Goal: Task Accomplishment & Management: Manage account settings

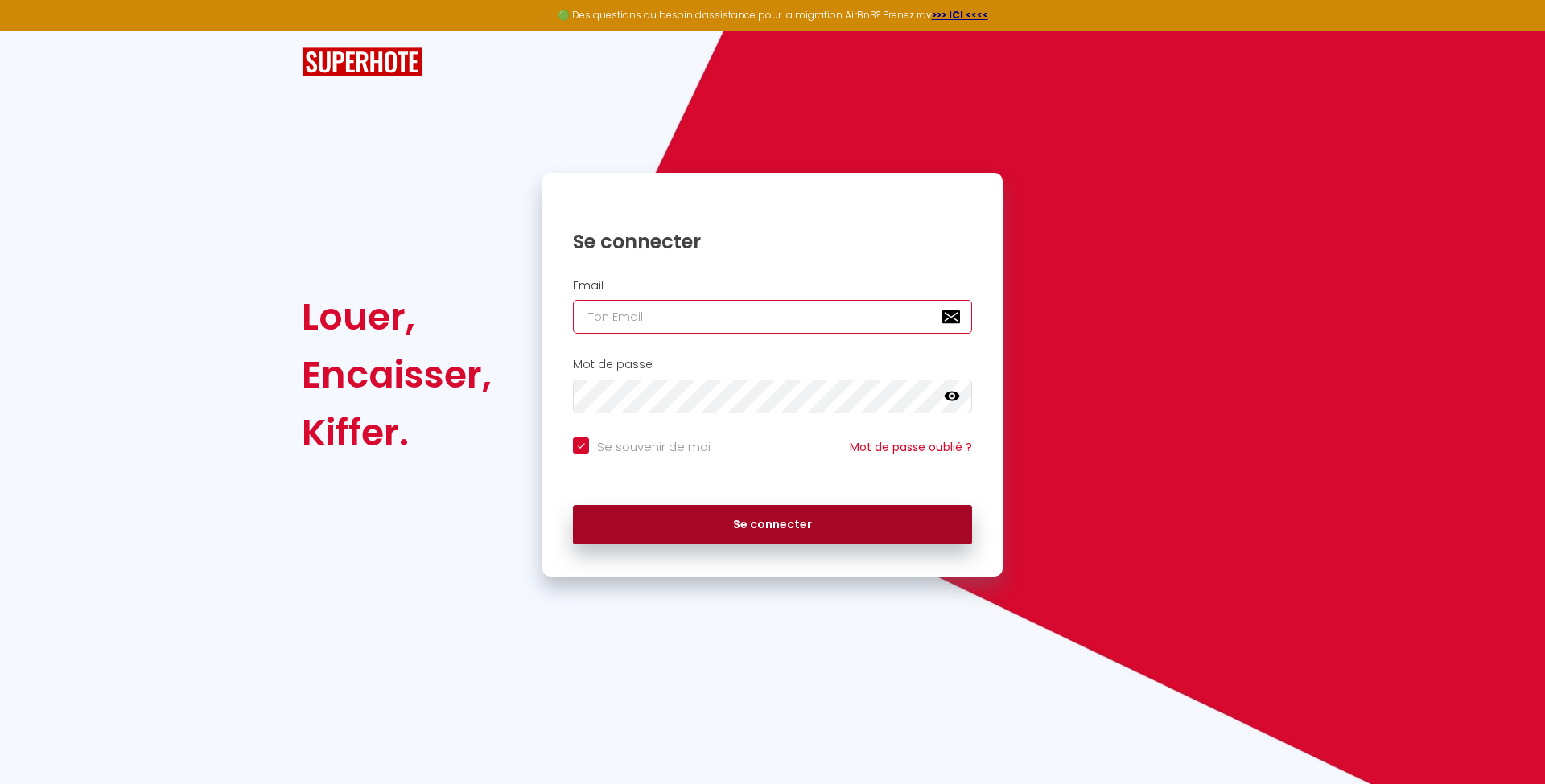
type input "[PERSON_NAME][EMAIL_ADDRESS][DOMAIN_NAME]"
click at [765, 529] on button "Se connecter" at bounding box center [772, 525] width 399 height 40
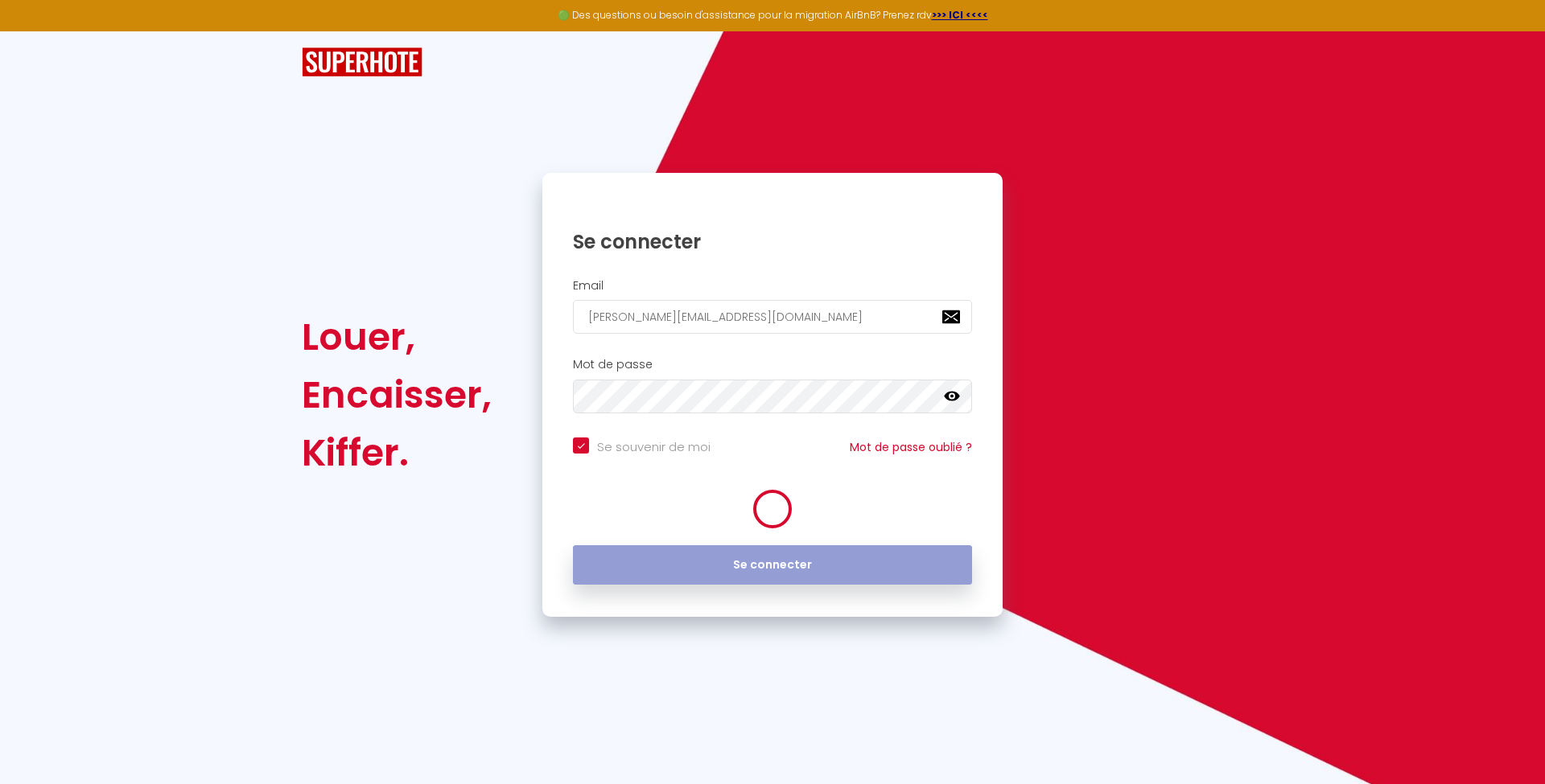
checkbox input "true"
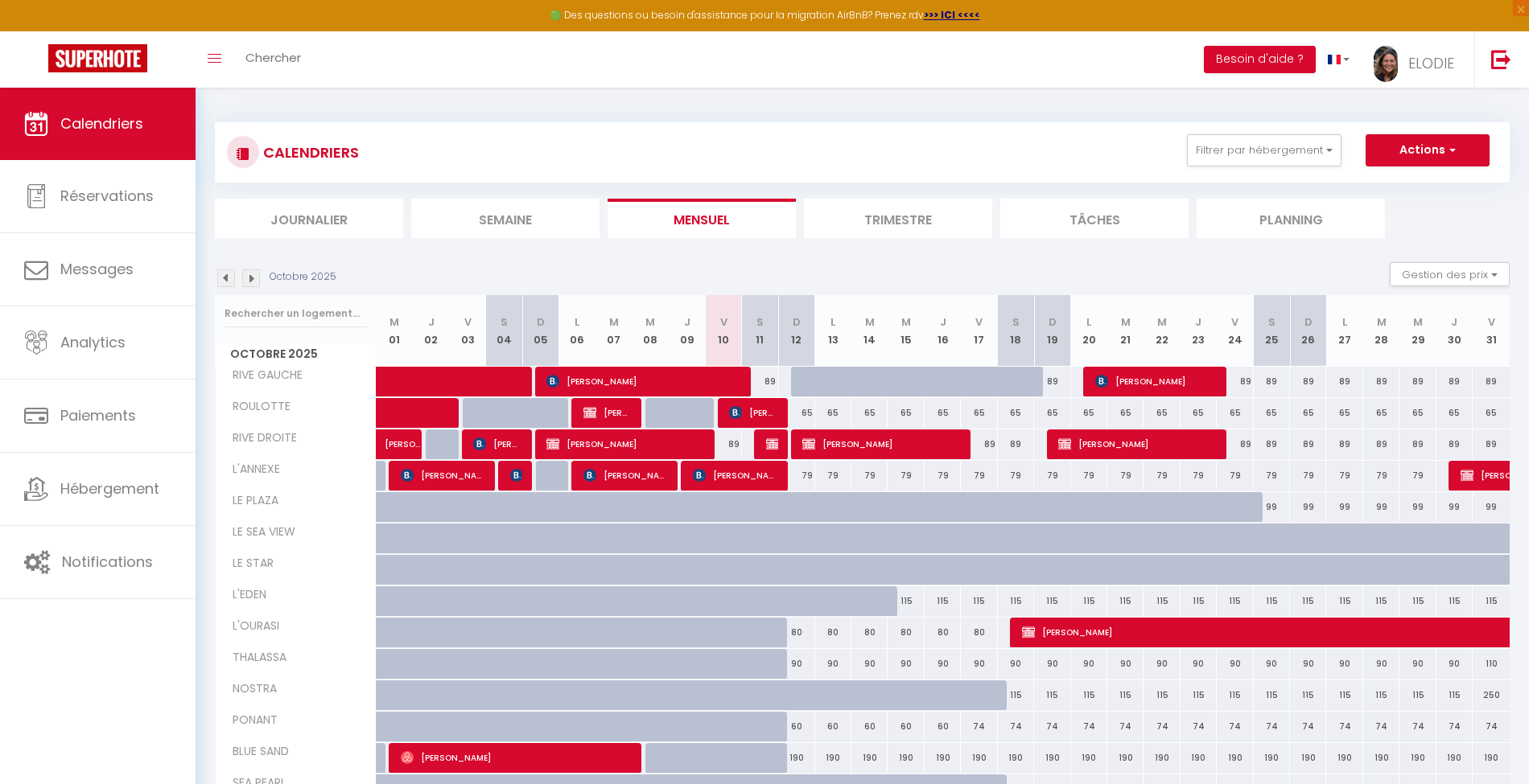
scroll to position [88, 0]
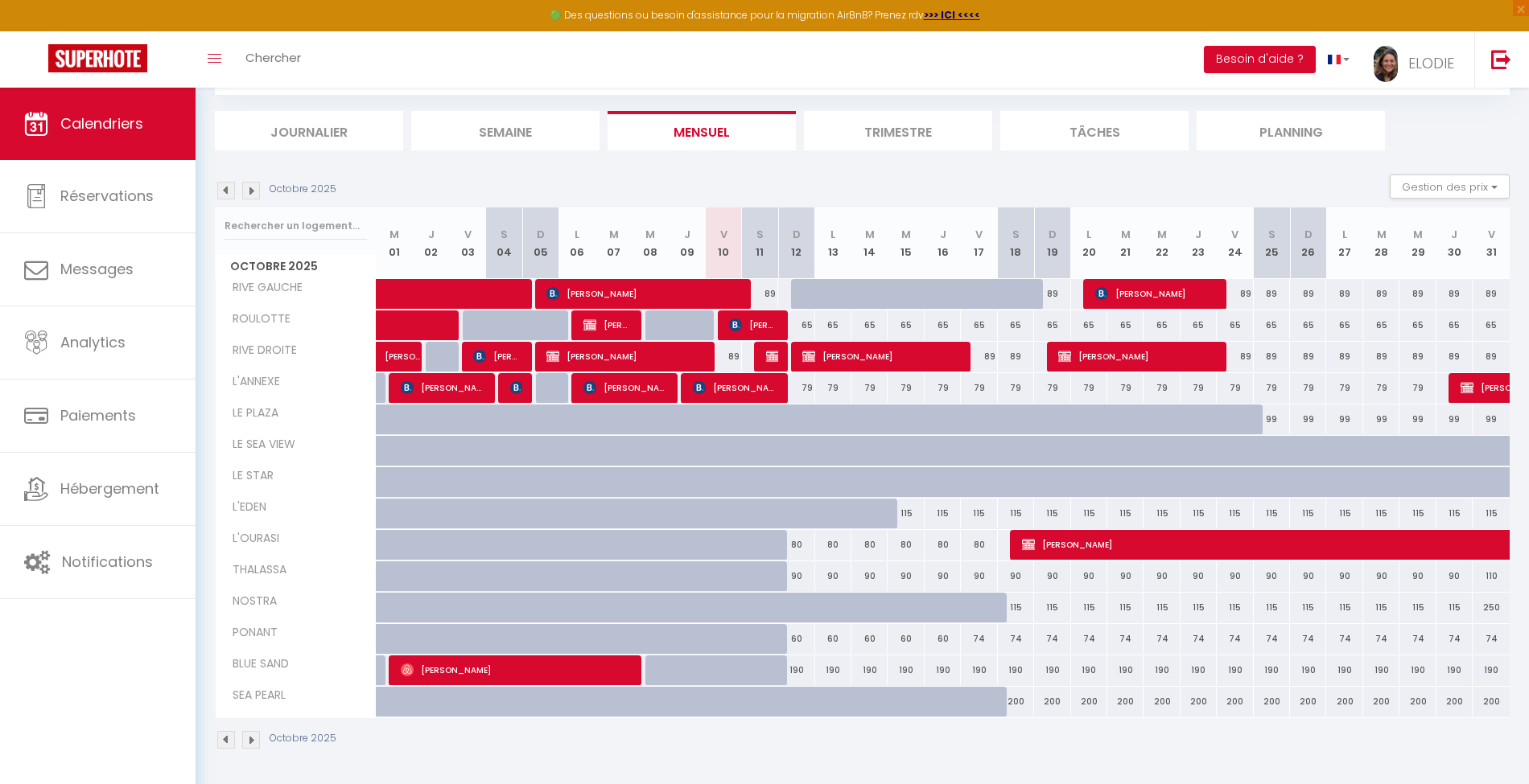
click at [222, 185] on img at bounding box center [226, 191] width 18 height 18
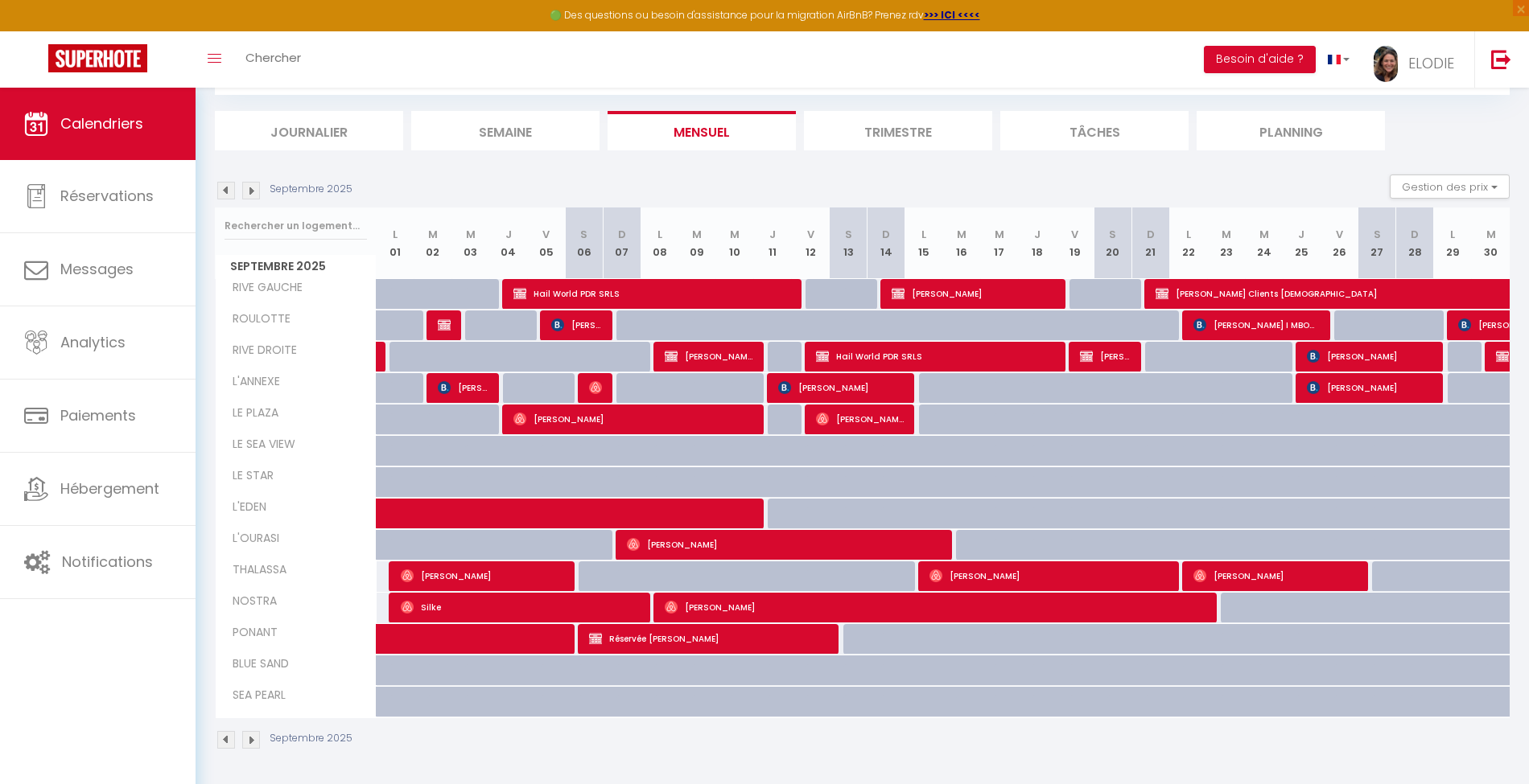
click at [249, 738] on img at bounding box center [251, 740] width 18 height 18
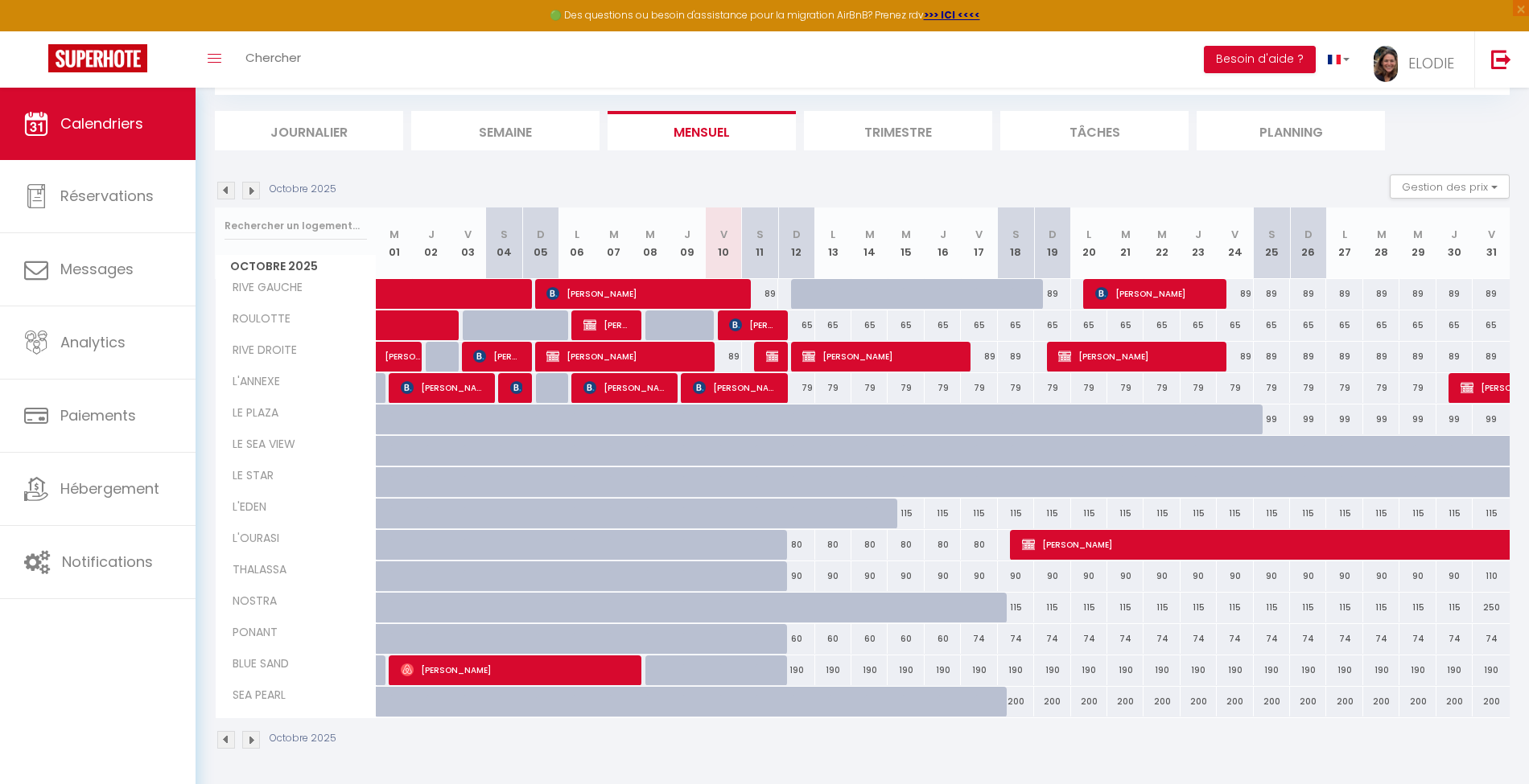
click at [800, 577] on div "90" at bounding box center [796, 576] width 36 height 30
type input "90"
type input "Dim 12 Octobre 2025"
type input "Lun 13 Octobre 2025"
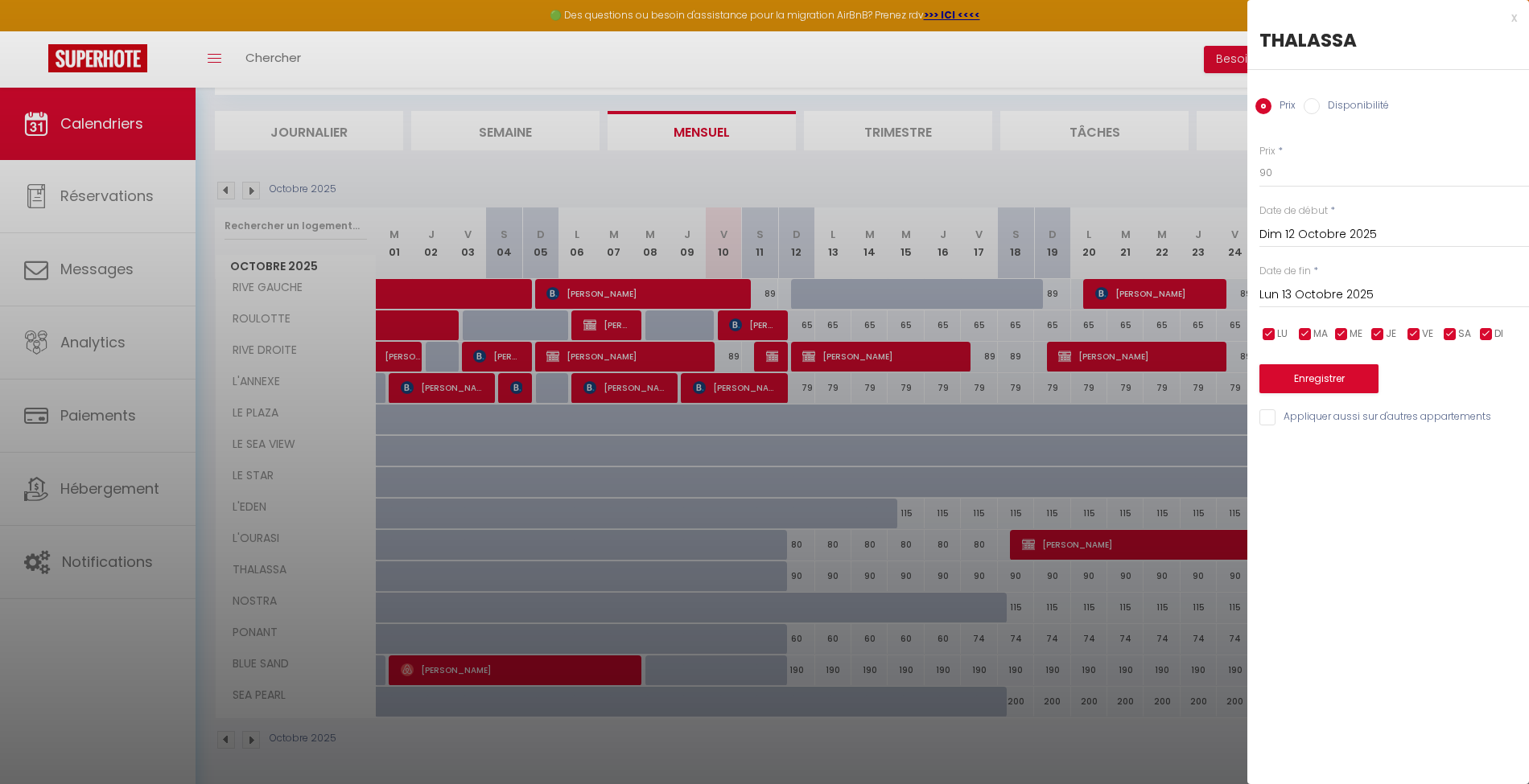
click at [881, 562] on div at bounding box center [764, 392] width 1529 height 784
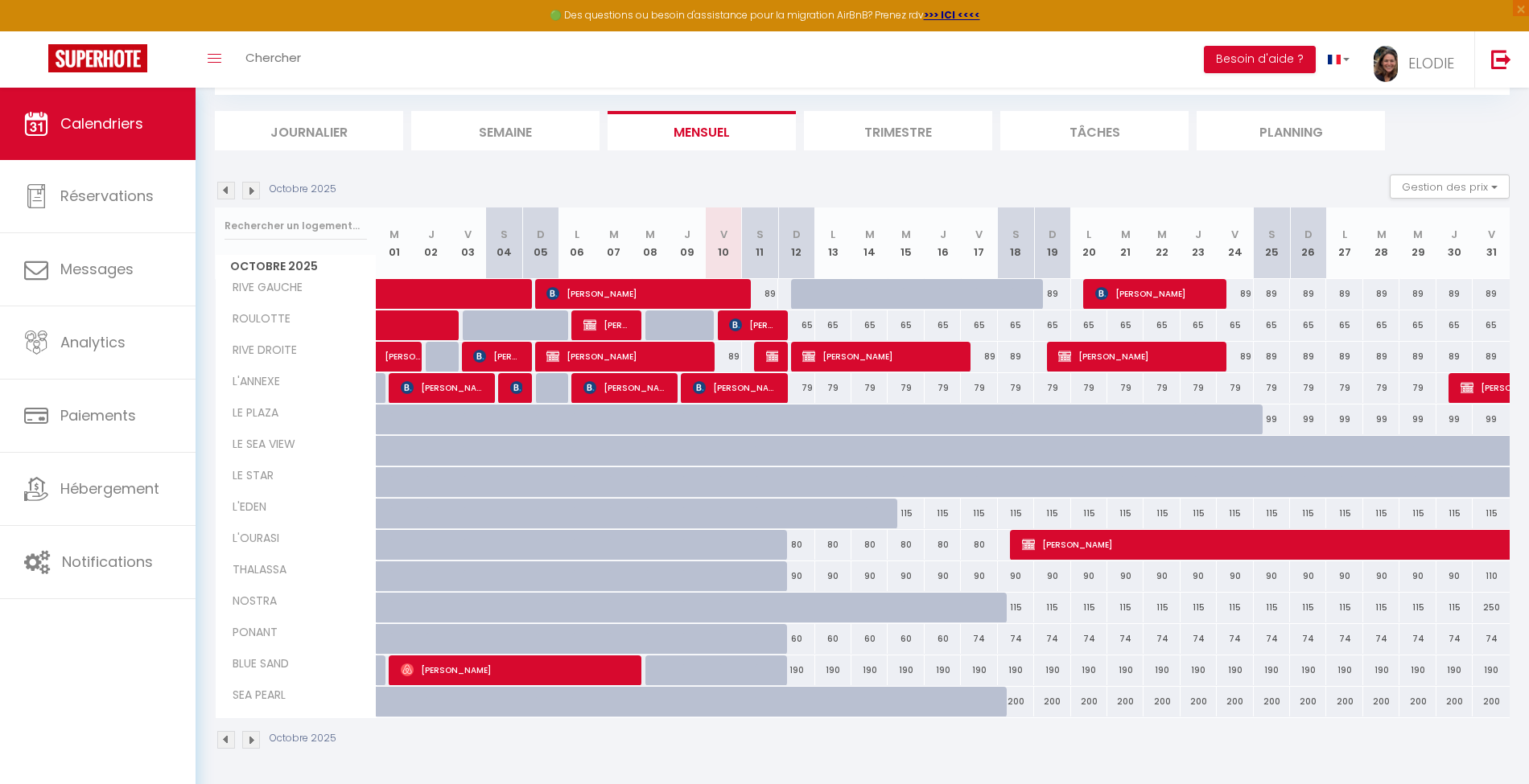
click at [799, 578] on div "90" at bounding box center [796, 576] width 36 height 30
type input "90"
type input "Dim 12 Octobre 2025"
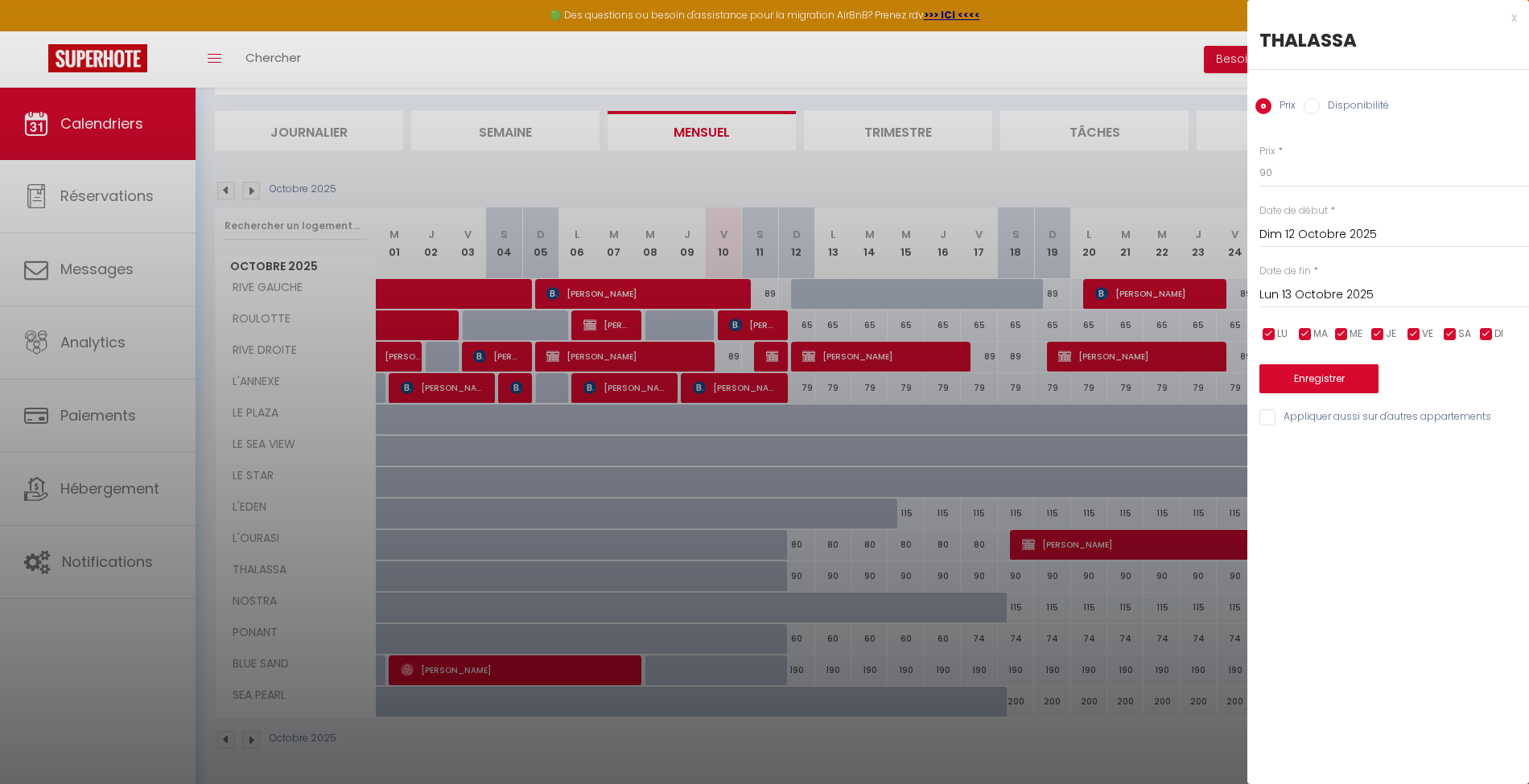
click at [1444, 293] on input "Lun 13 Octobre 2025" at bounding box center [1394, 295] width 270 height 21
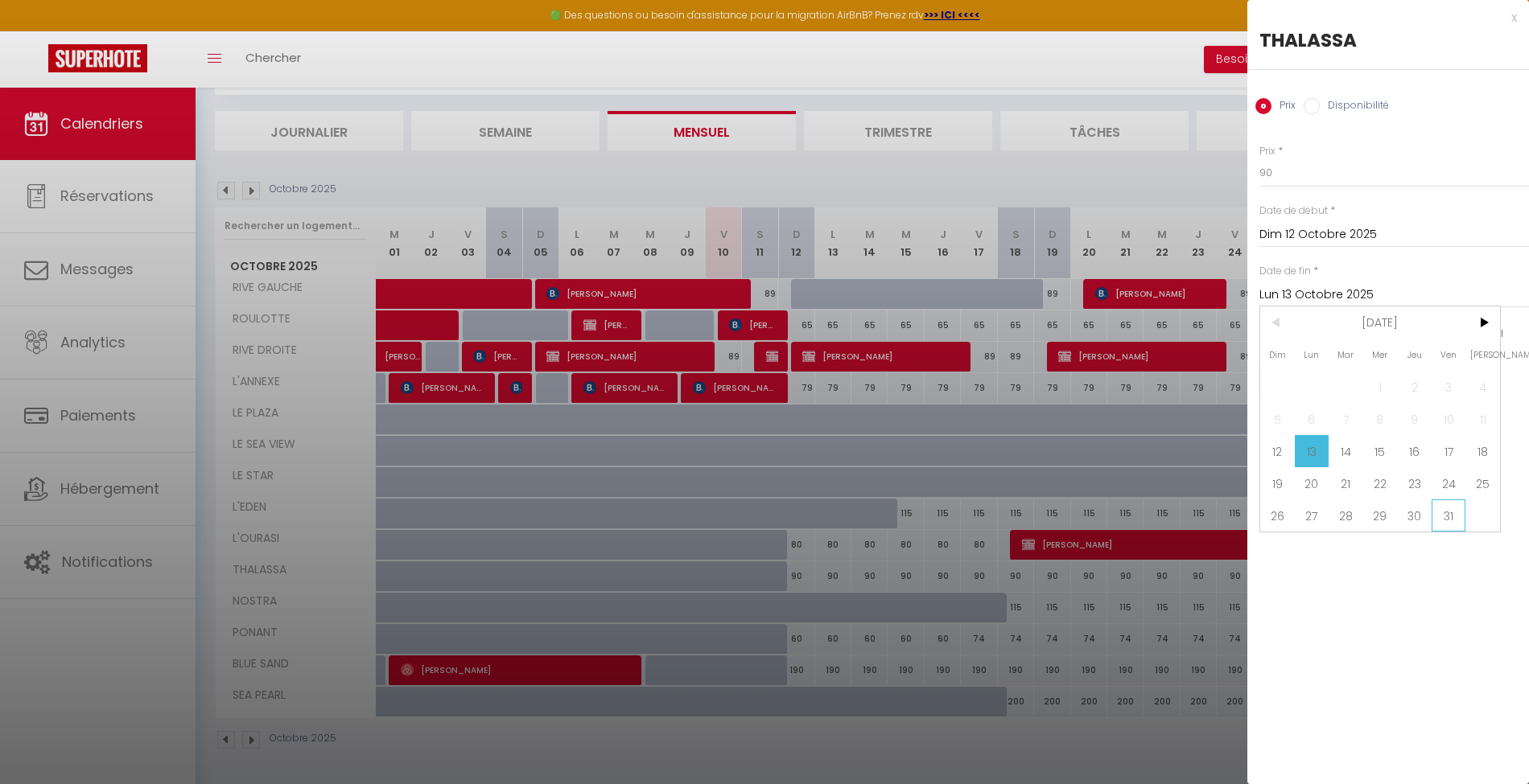
click at [1455, 514] on span "31" at bounding box center [1448, 516] width 35 height 32
type input "Ven 31 Octobre 2025"
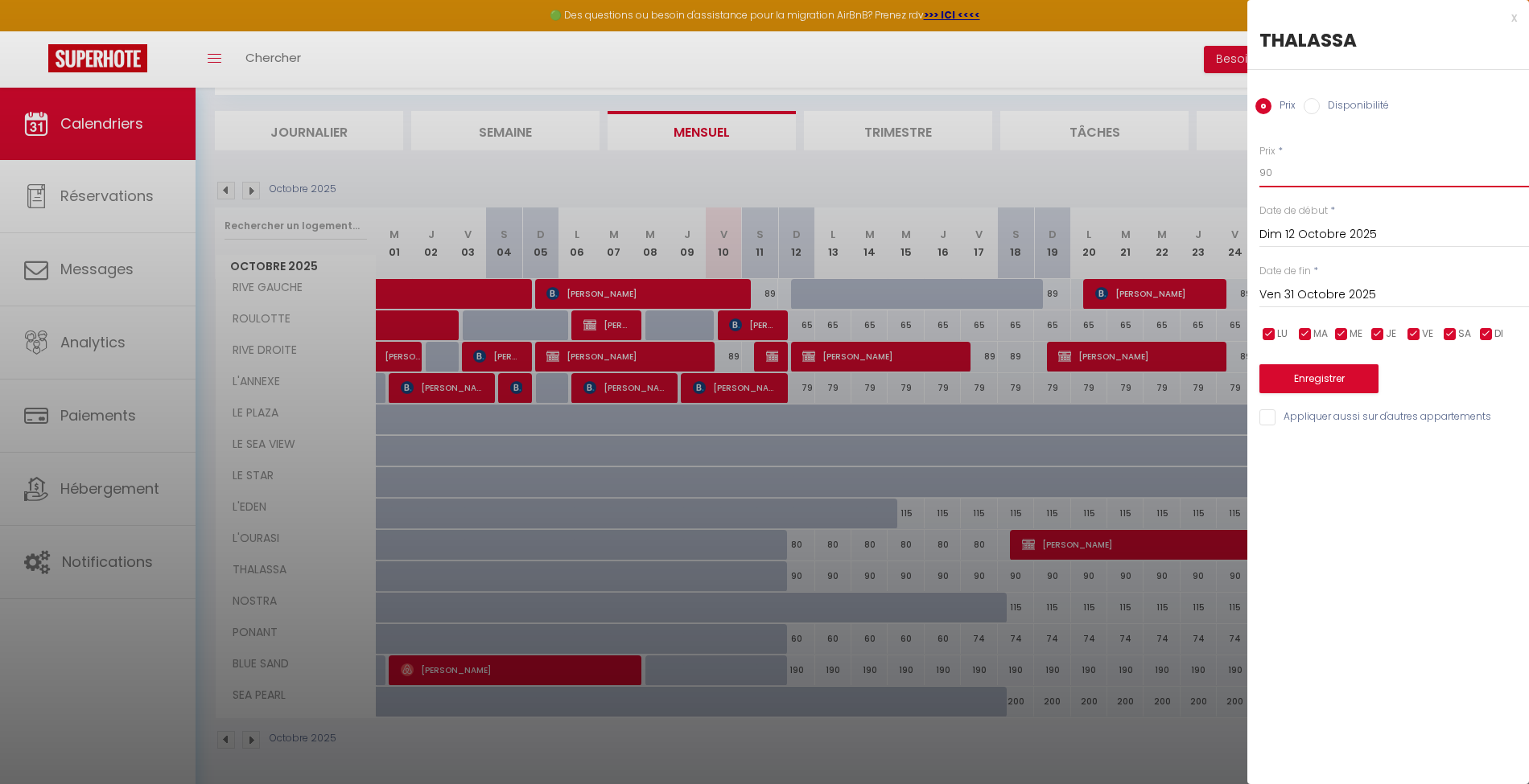
click at [1305, 177] on input "90" at bounding box center [1394, 173] width 270 height 29
type input "9"
type input "85"
click at [1318, 378] on button "Enregistrer" at bounding box center [1318, 379] width 119 height 29
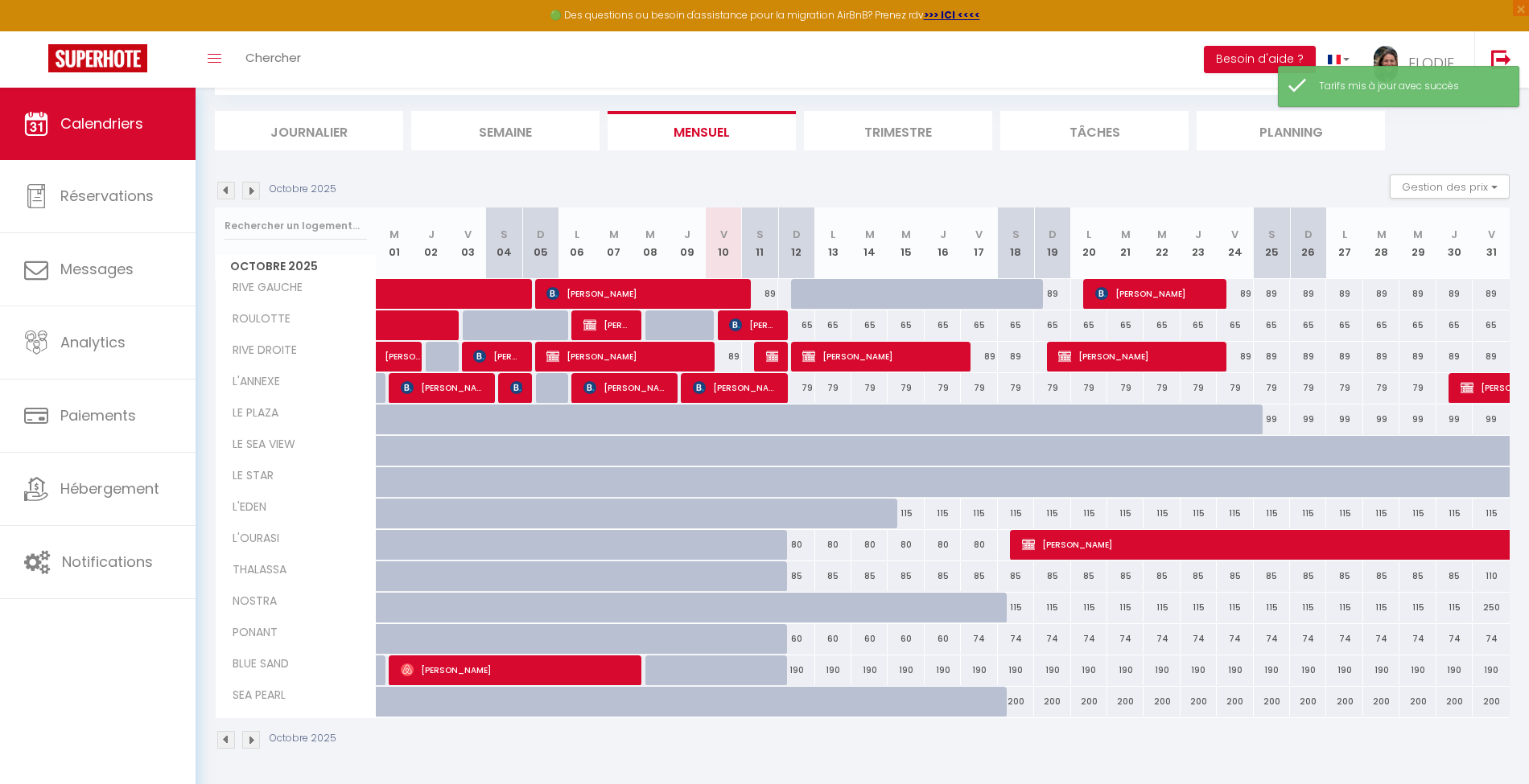
click at [1492, 572] on div "110" at bounding box center [1490, 576] width 37 height 30
type input "110"
type input "Ven 31 Octobre 2025"
type input "[DATE]"
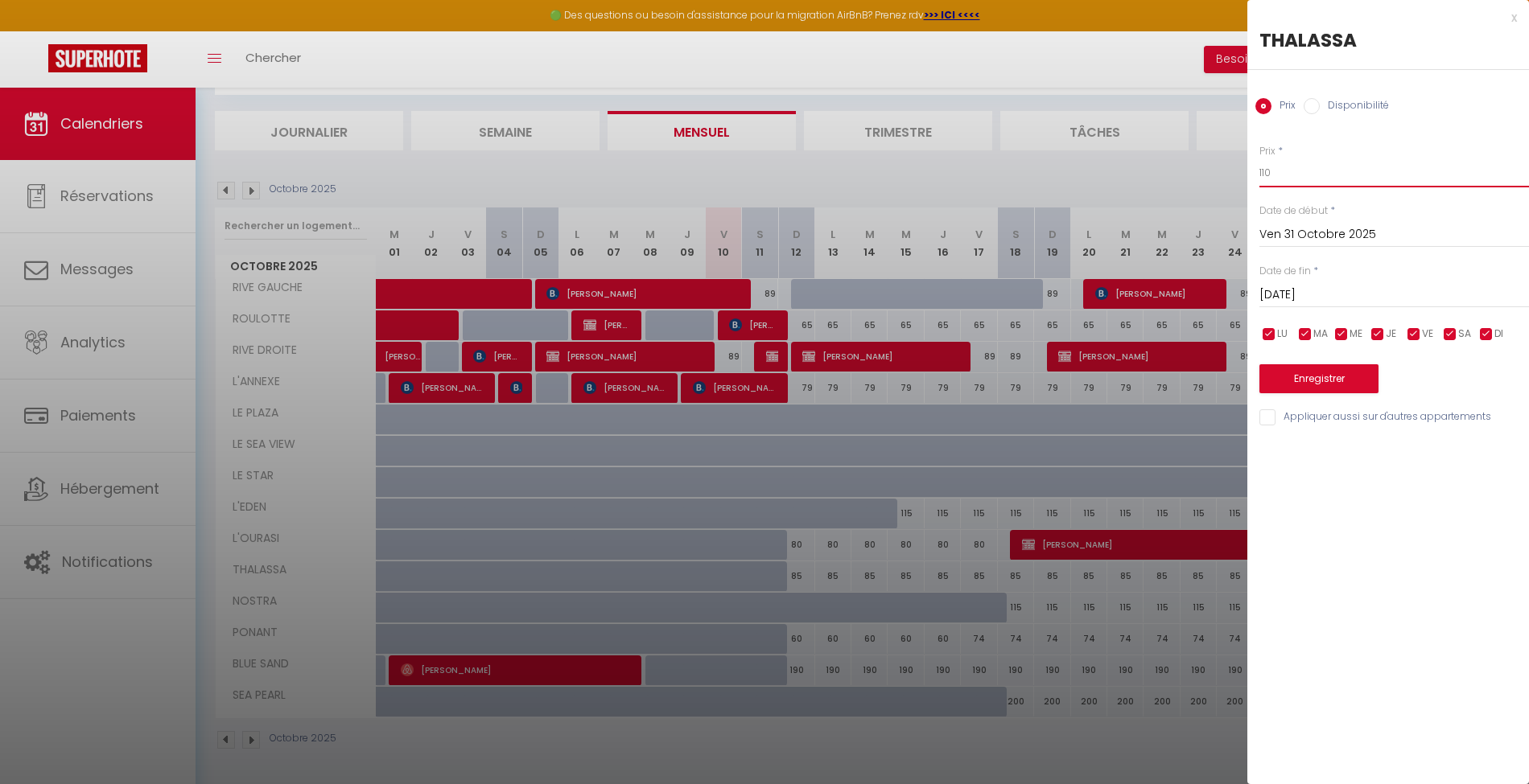
click at [1282, 174] on input "110" at bounding box center [1394, 173] width 270 height 29
type input "1"
type input "85"
click at [1306, 378] on button "Enregistrer" at bounding box center [1318, 379] width 119 height 29
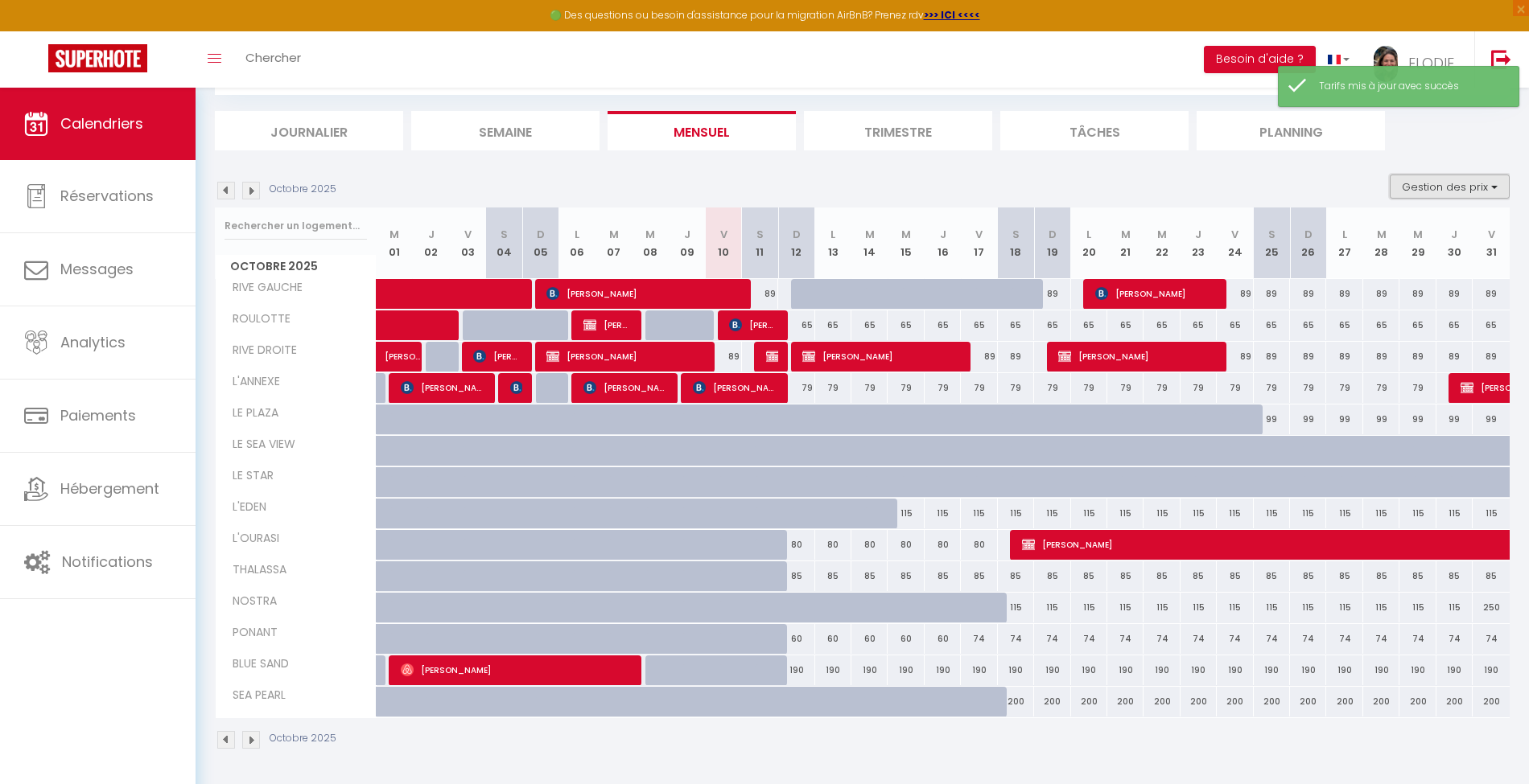
click at [1494, 184] on button "Gestion des prix" at bounding box center [1450, 186] width 120 height 24
click at [1463, 230] on input "Nb Nuits minimum" at bounding box center [1437, 237] width 145 height 16
checkbox input "true"
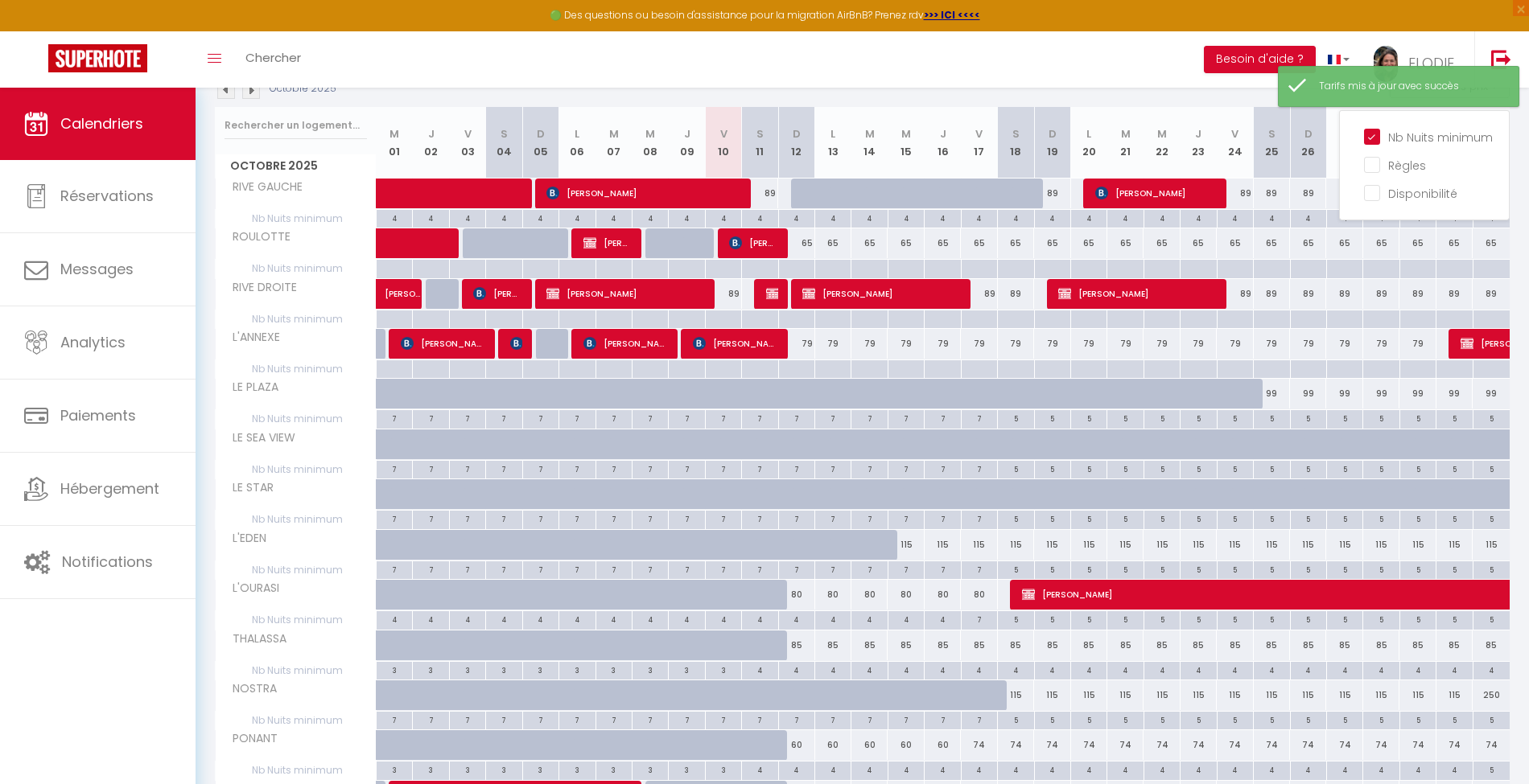
scroll to position [342, 0]
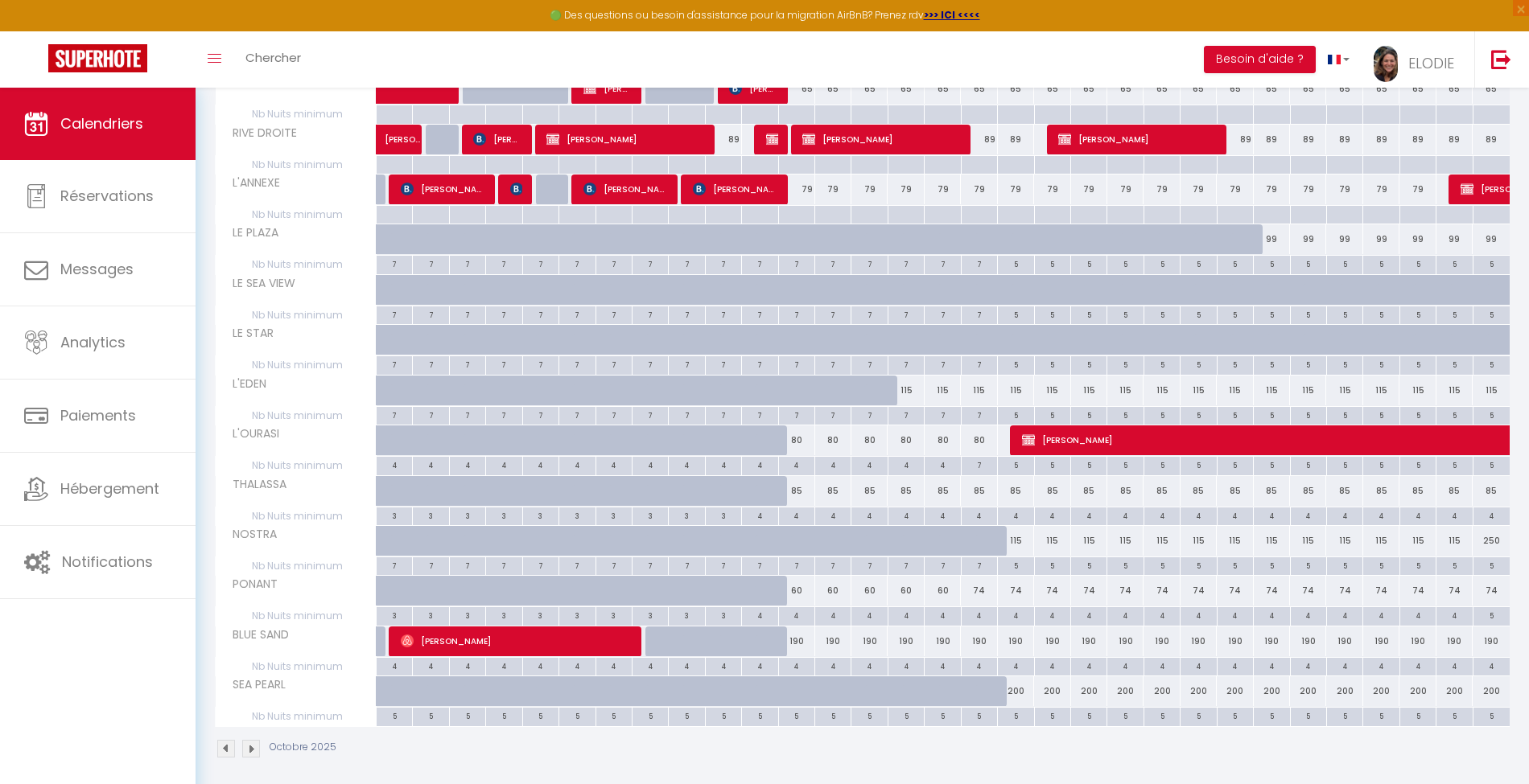
click at [799, 512] on div "4" at bounding box center [797, 515] width 36 height 15
type input "4"
type input "Dim 12 Octobre 2025"
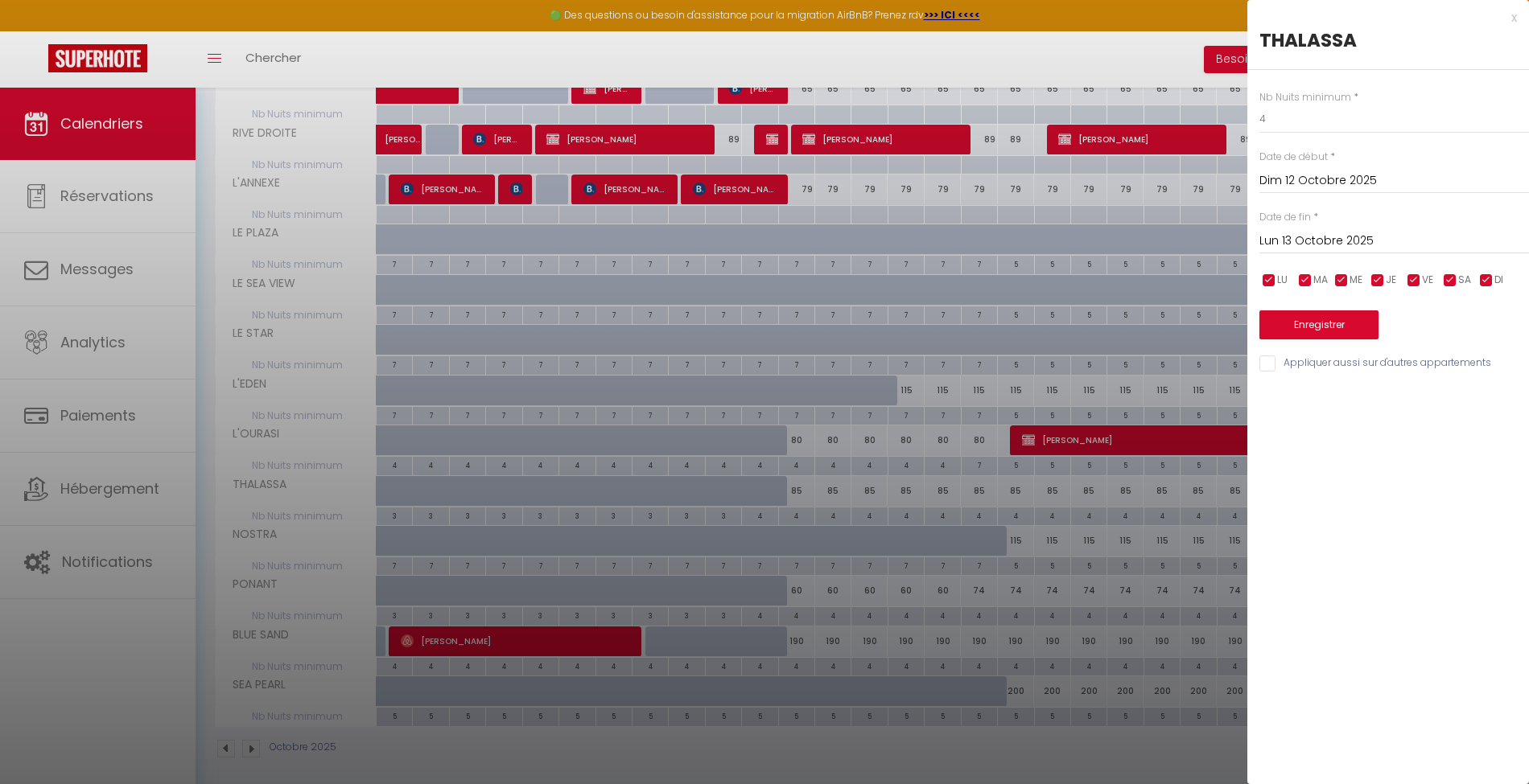
click at [1419, 228] on div "[DATE] < [DATE] > Dim Lun Mar Mer Jeu Ven Sam 1 2 3 4 5 6 7 8 9 10 11 12 13 14 …" at bounding box center [1394, 239] width 270 height 29
click at [1421, 242] on input "Lun 13 Octobre 2025" at bounding box center [1394, 241] width 270 height 21
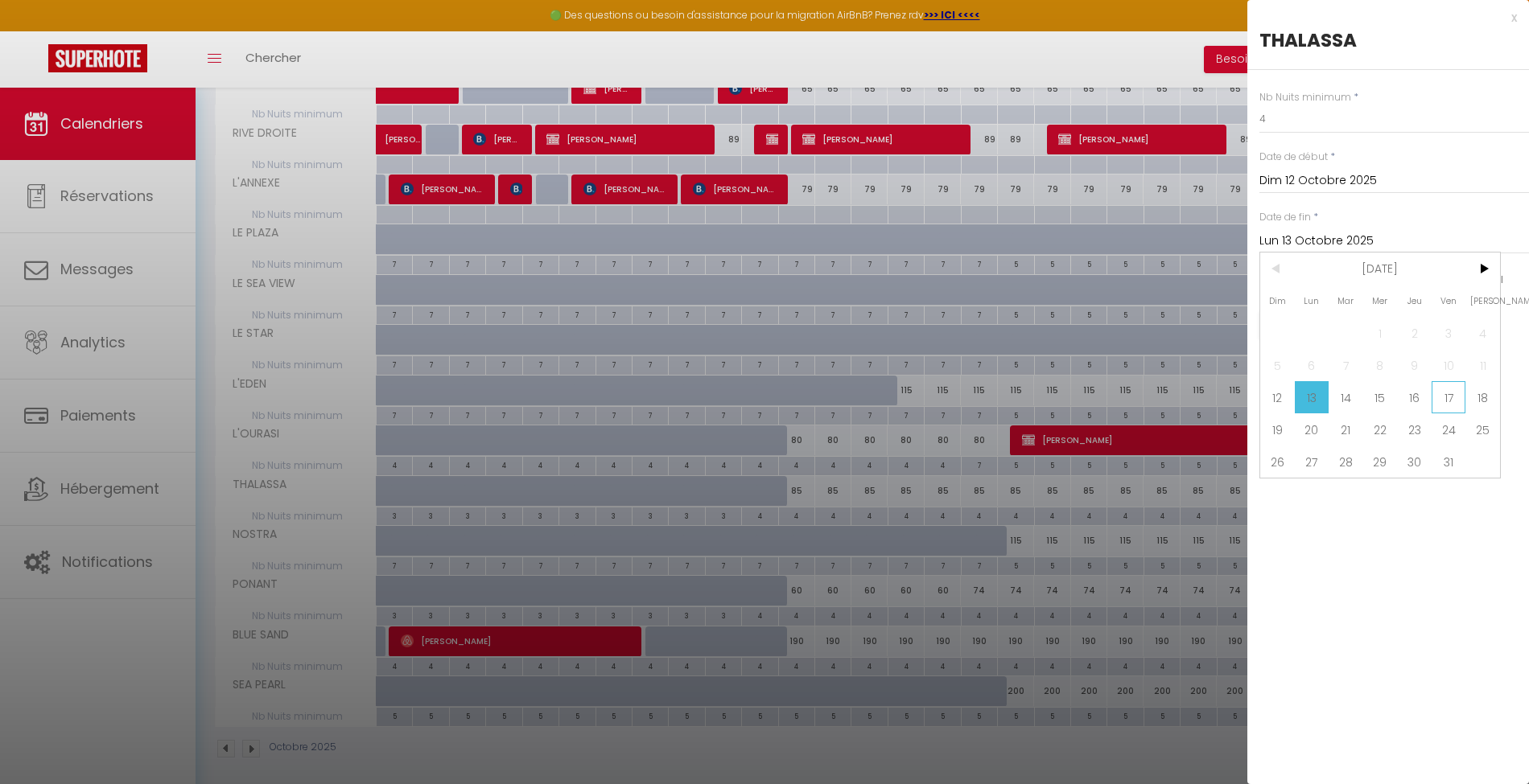
click at [1447, 396] on span "17" at bounding box center [1448, 398] width 35 height 32
type input "Ven 17 Octobre 2025"
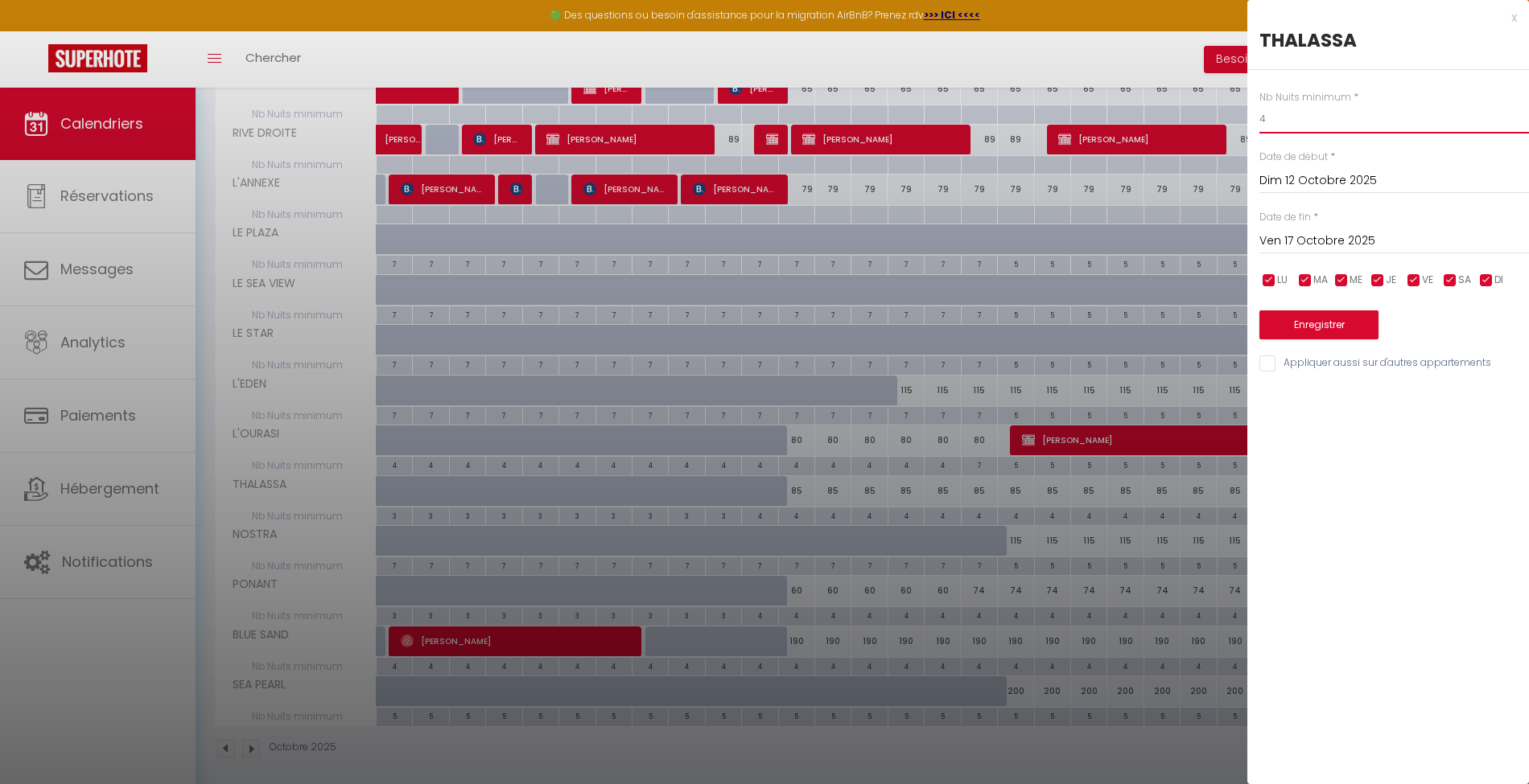
click at [1345, 119] on input "4" at bounding box center [1394, 119] width 270 height 29
type input "3"
click at [1339, 323] on button "Enregistrer" at bounding box center [1318, 325] width 119 height 29
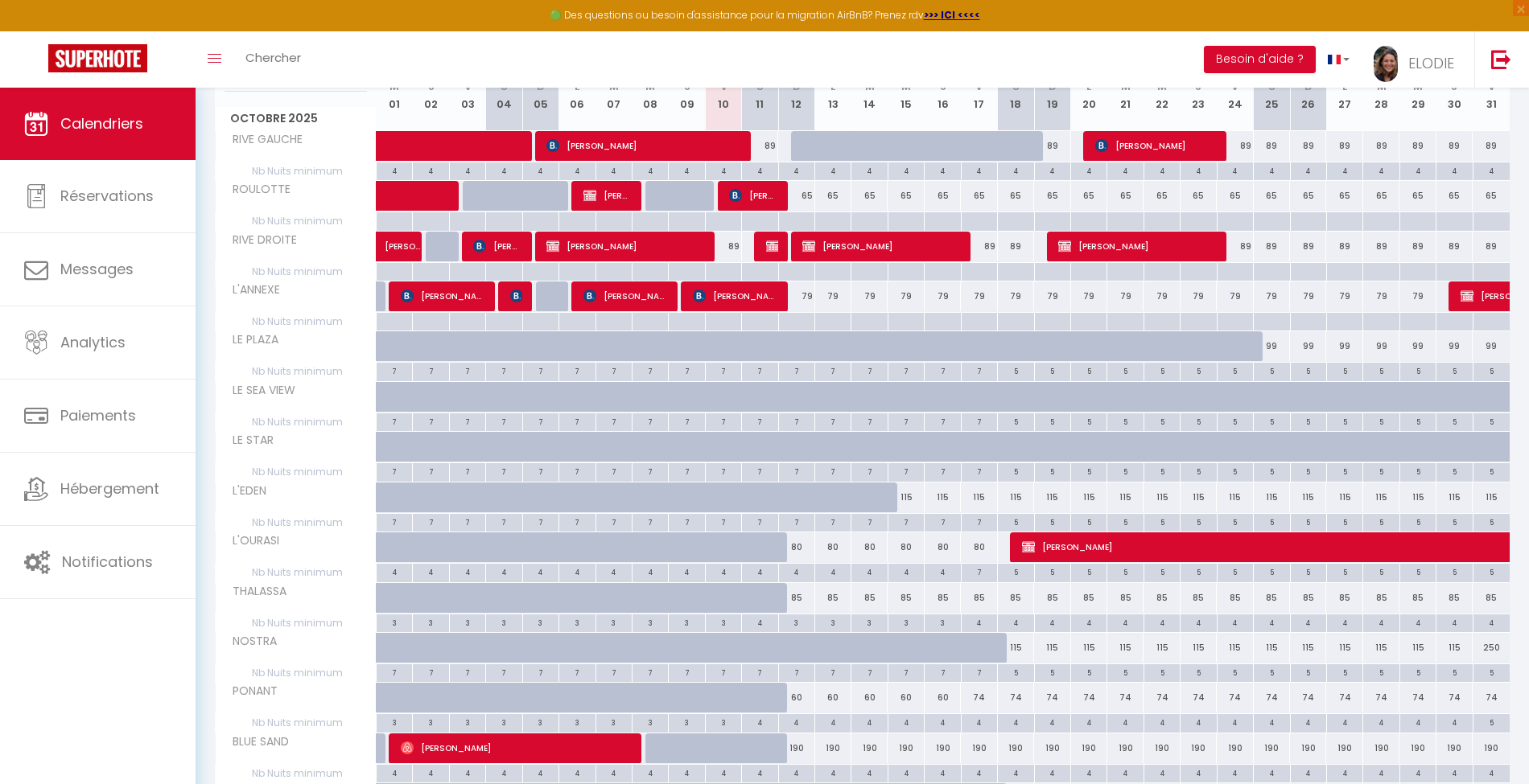
scroll to position [129, 0]
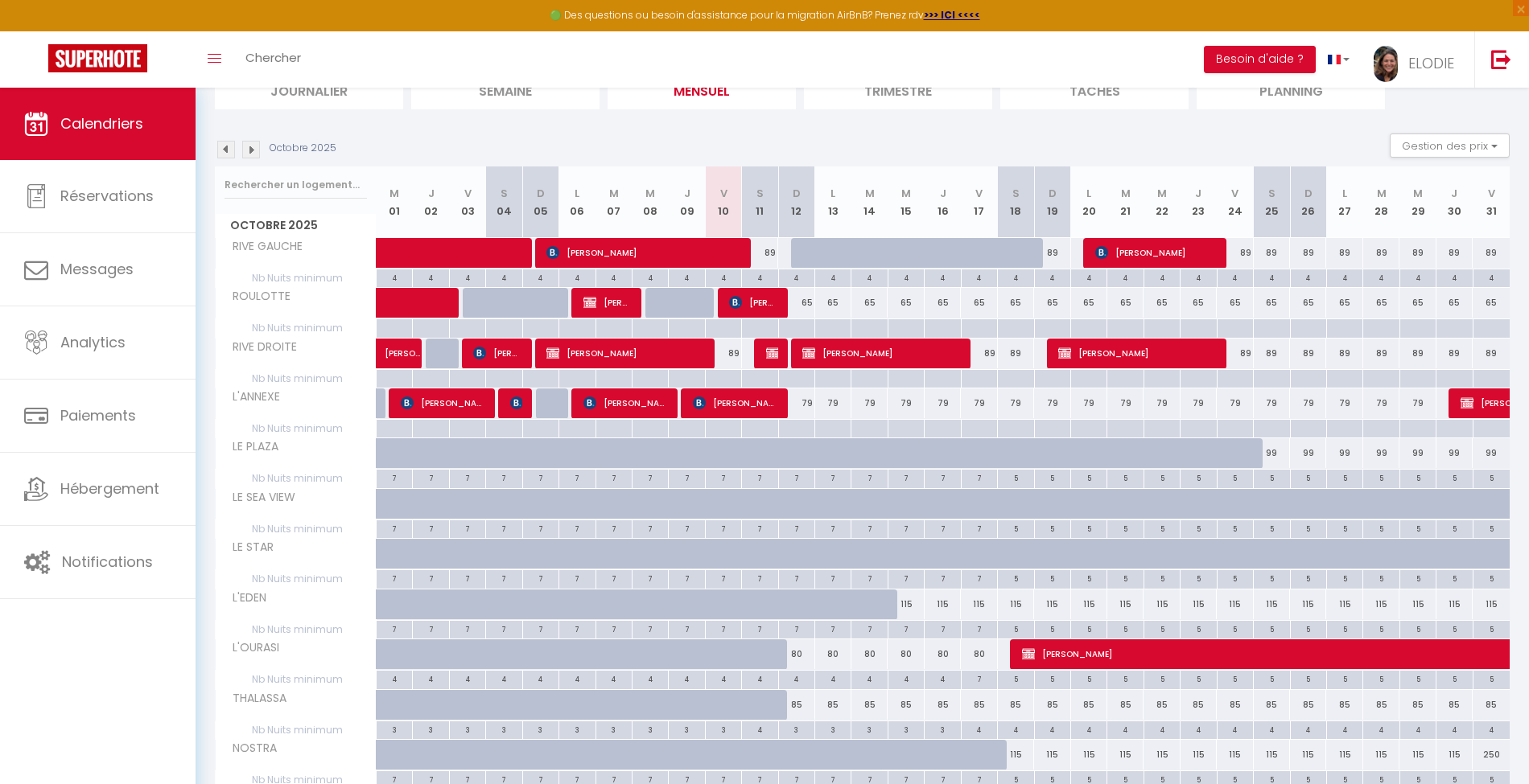
click at [988, 724] on div "4" at bounding box center [980, 728] width 36 height 15
type input "4"
type input "Ven 17 Octobre 2025"
type input "Sam 18 Octobre 2025"
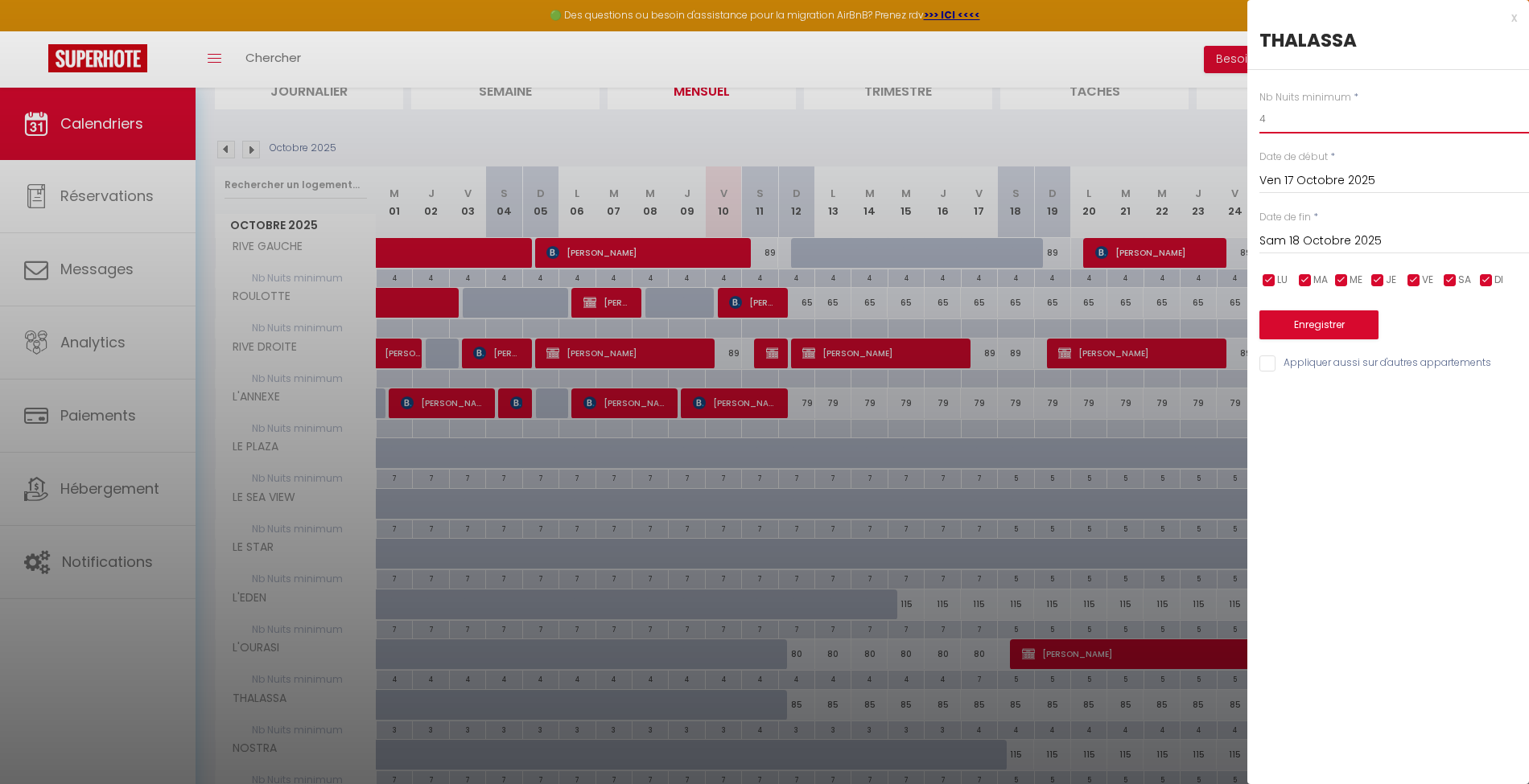
click at [1273, 129] on input "4" at bounding box center [1394, 119] width 270 height 29
type input "3"
click at [1335, 319] on button "Enregistrer" at bounding box center [1318, 325] width 119 height 29
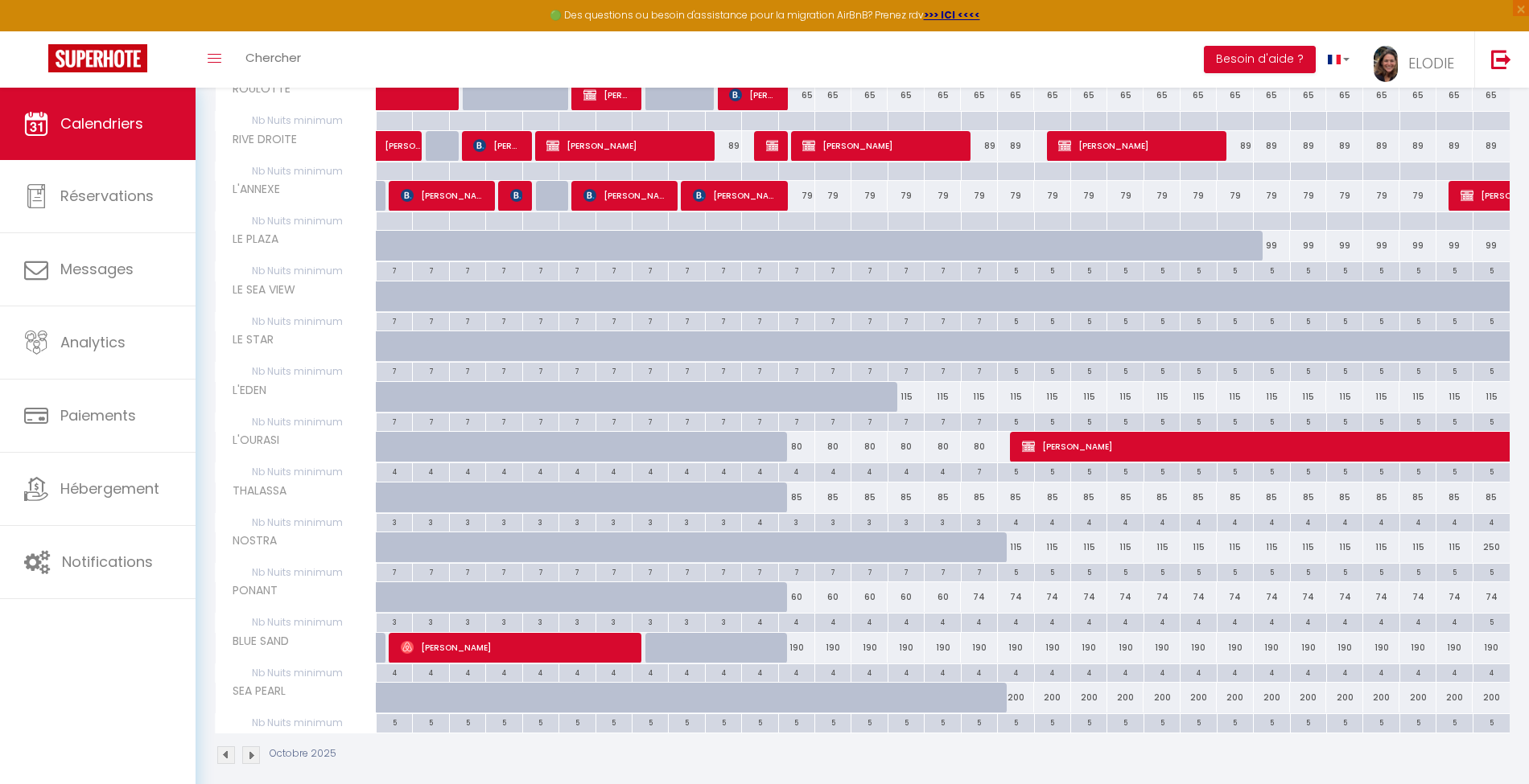
scroll to position [342, 0]
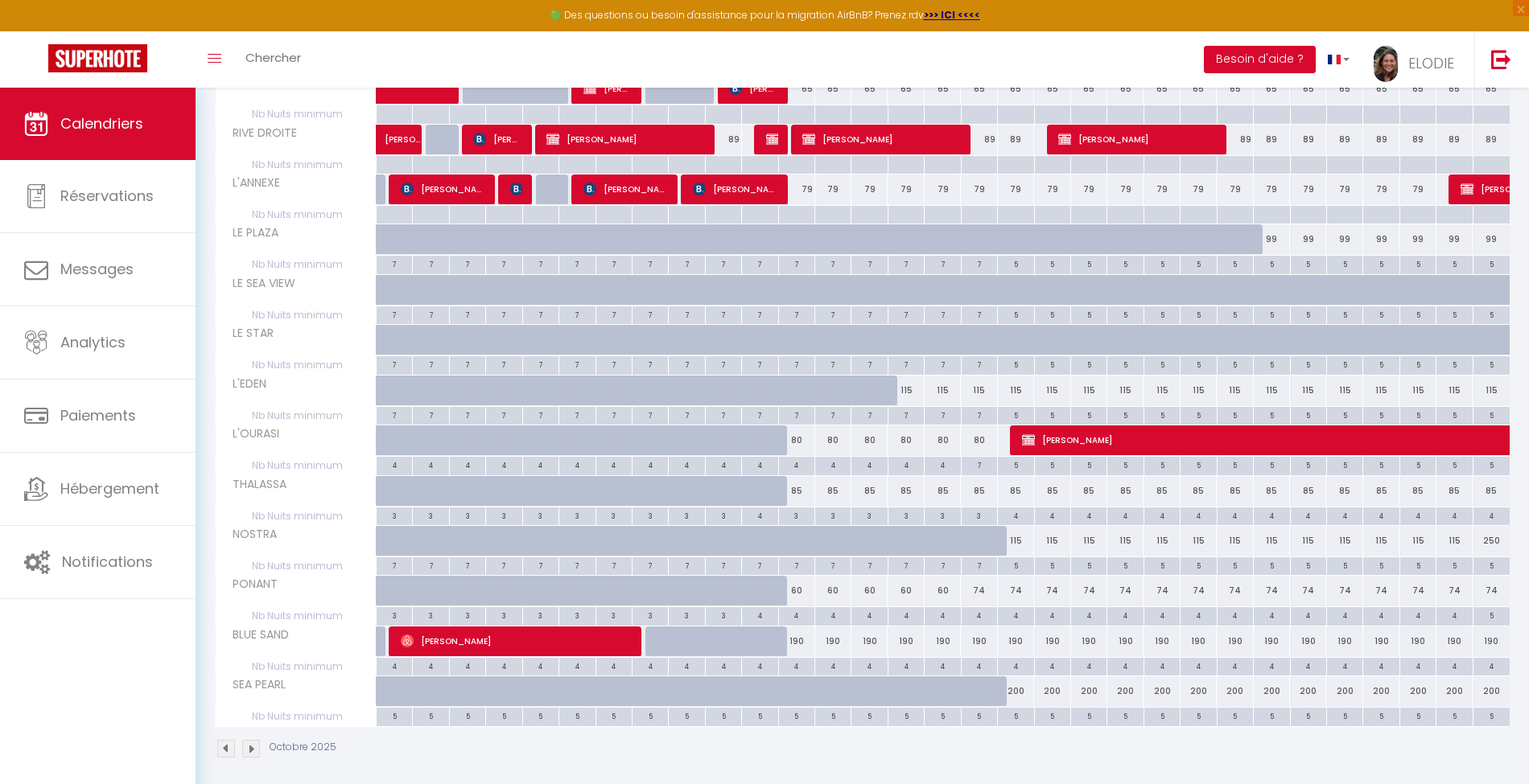
click at [1020, 510] on div "4" at bounding box center [1015, 515] width 36 height 15
type input "4"
type input "Sam 18 Octobre 2025"
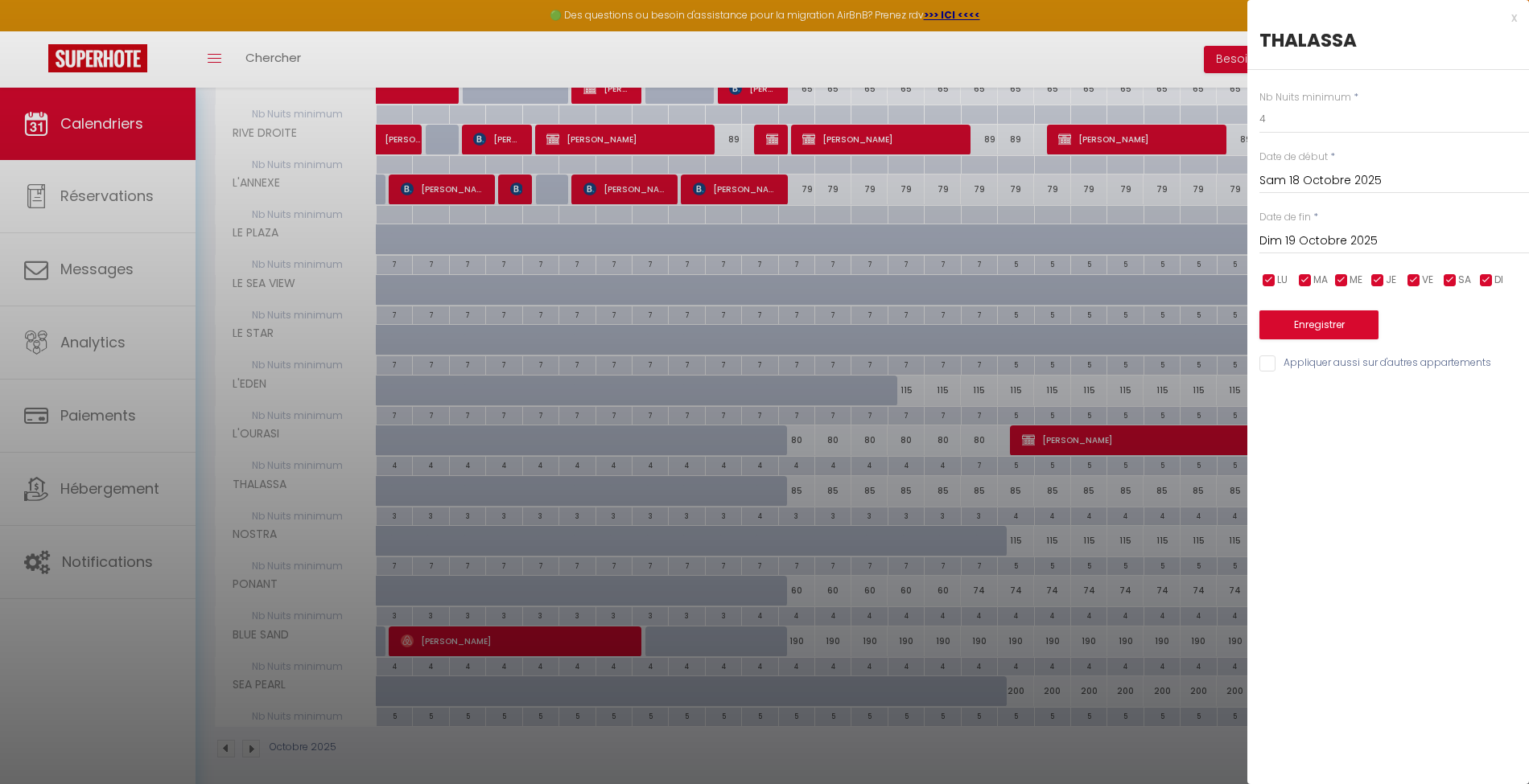
click at [1407, 242] on input "Dim 19 Octobre 2025" at bounding box center [1394, 241] width 270 height 21
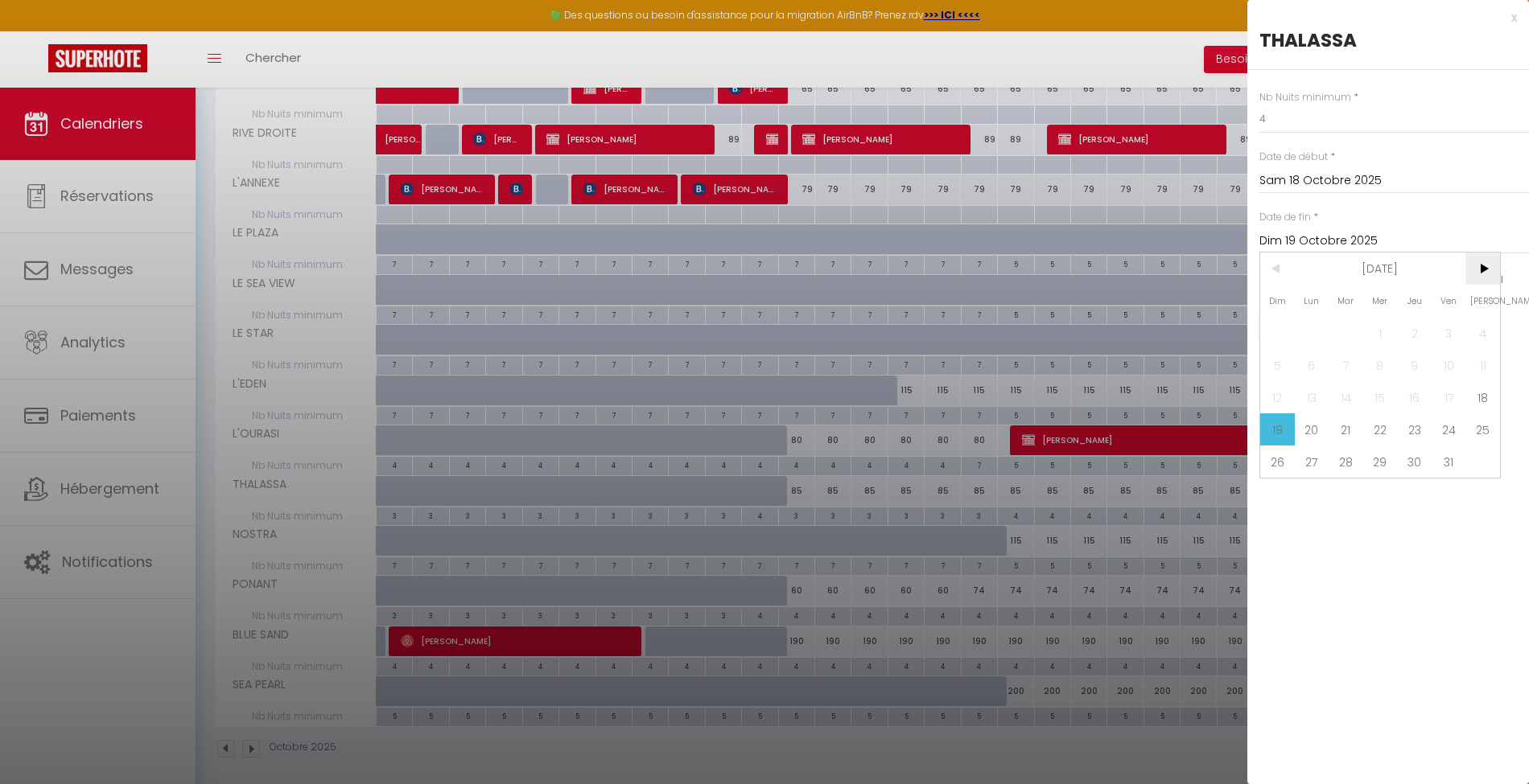
click at [1489, 263] on span ">" at bounding box center [1482, 269] width 35 height 32
click at [1483, 333] on span "1" at bounding box center [1482, 333] width 35 height 32
type input "[DATE]"
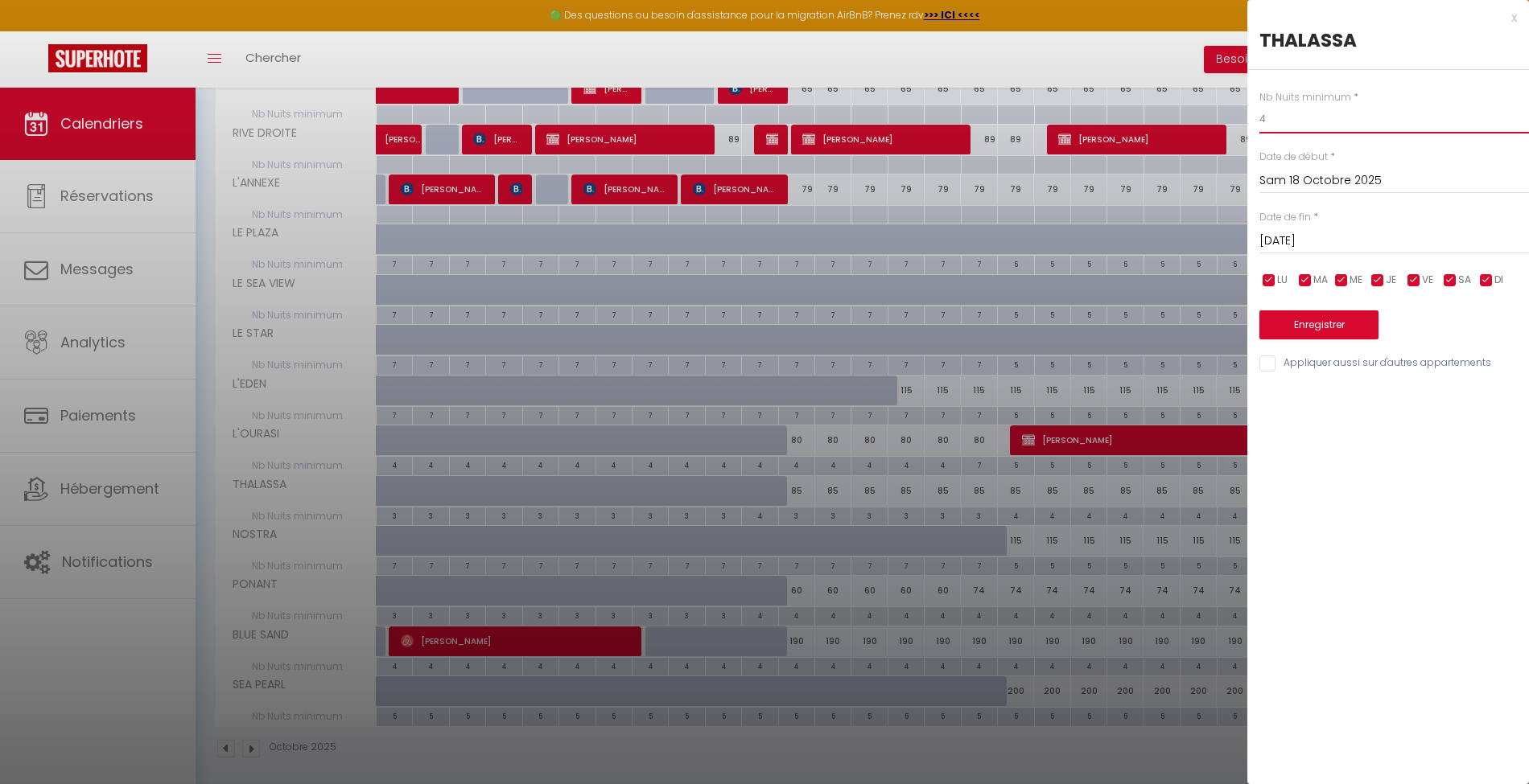
click at [1347, 122] on input "4" at bounding box center [1394, 119] width 270 height 29
type input "3"
click at [1335, 330] on button "Enregistrer" at bounding box center [1318, 325] width 119 height 29
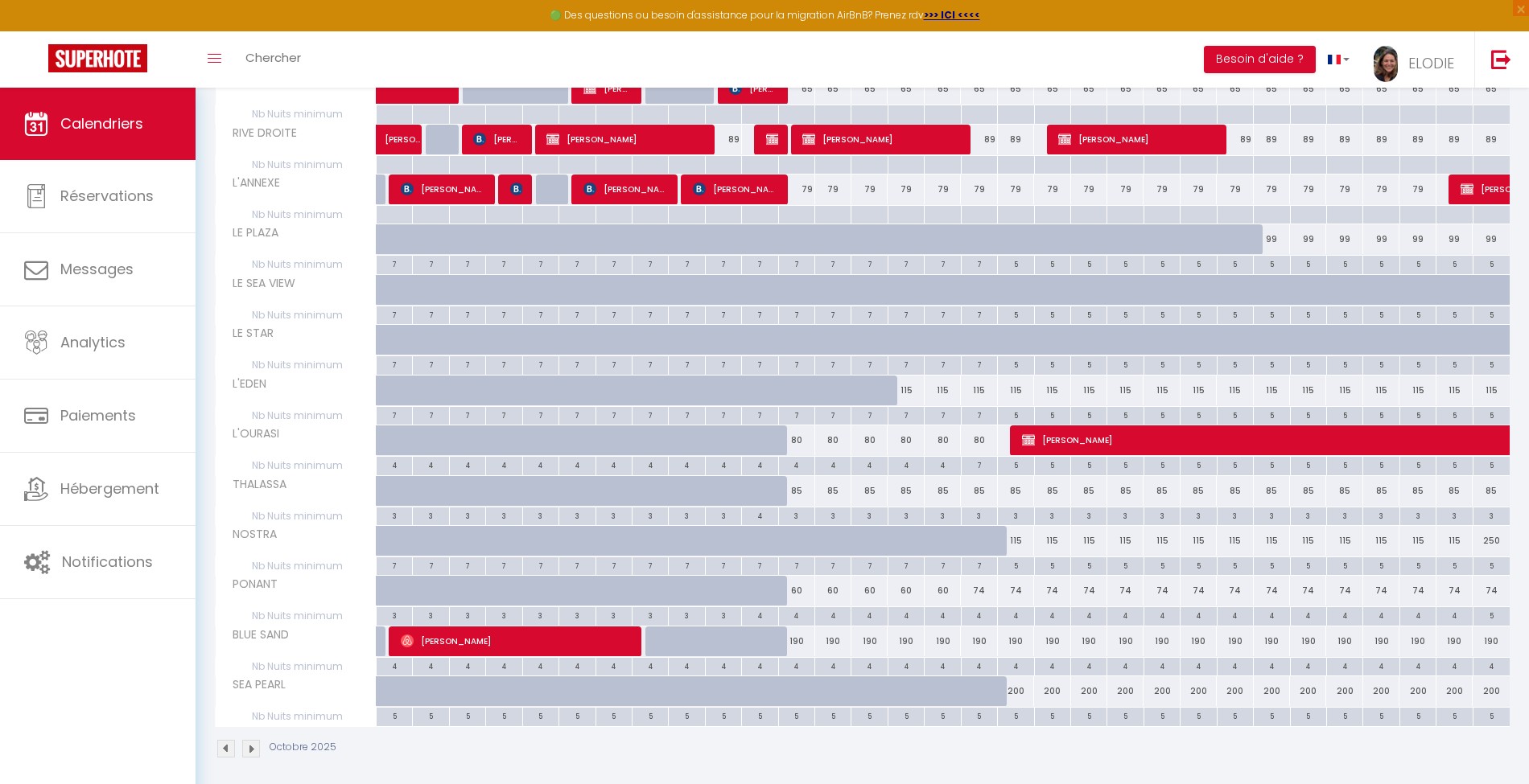
scroll to position [0, 0]
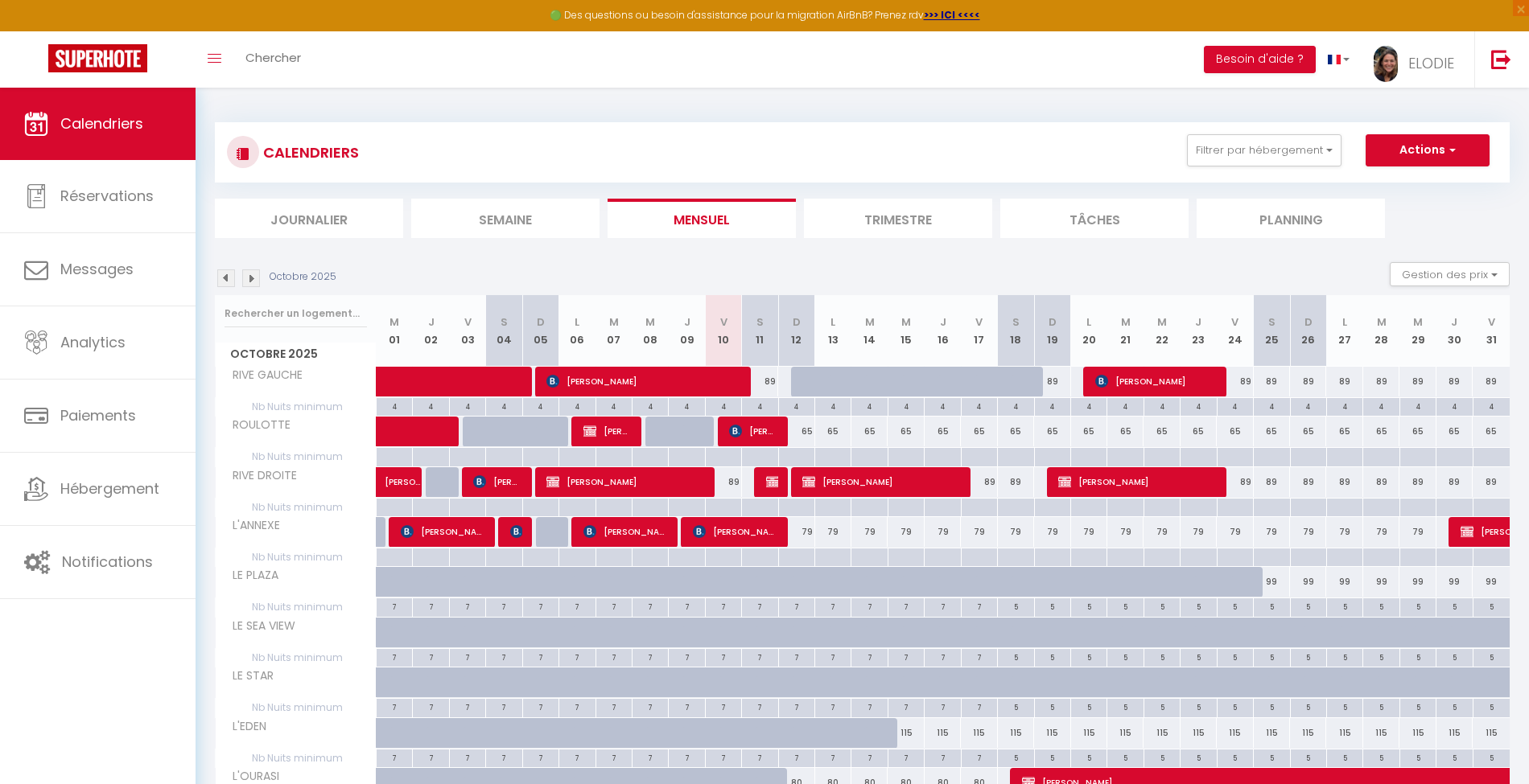
click at [225, 279] on img at bounding box center [226, 279] width 18 height 18
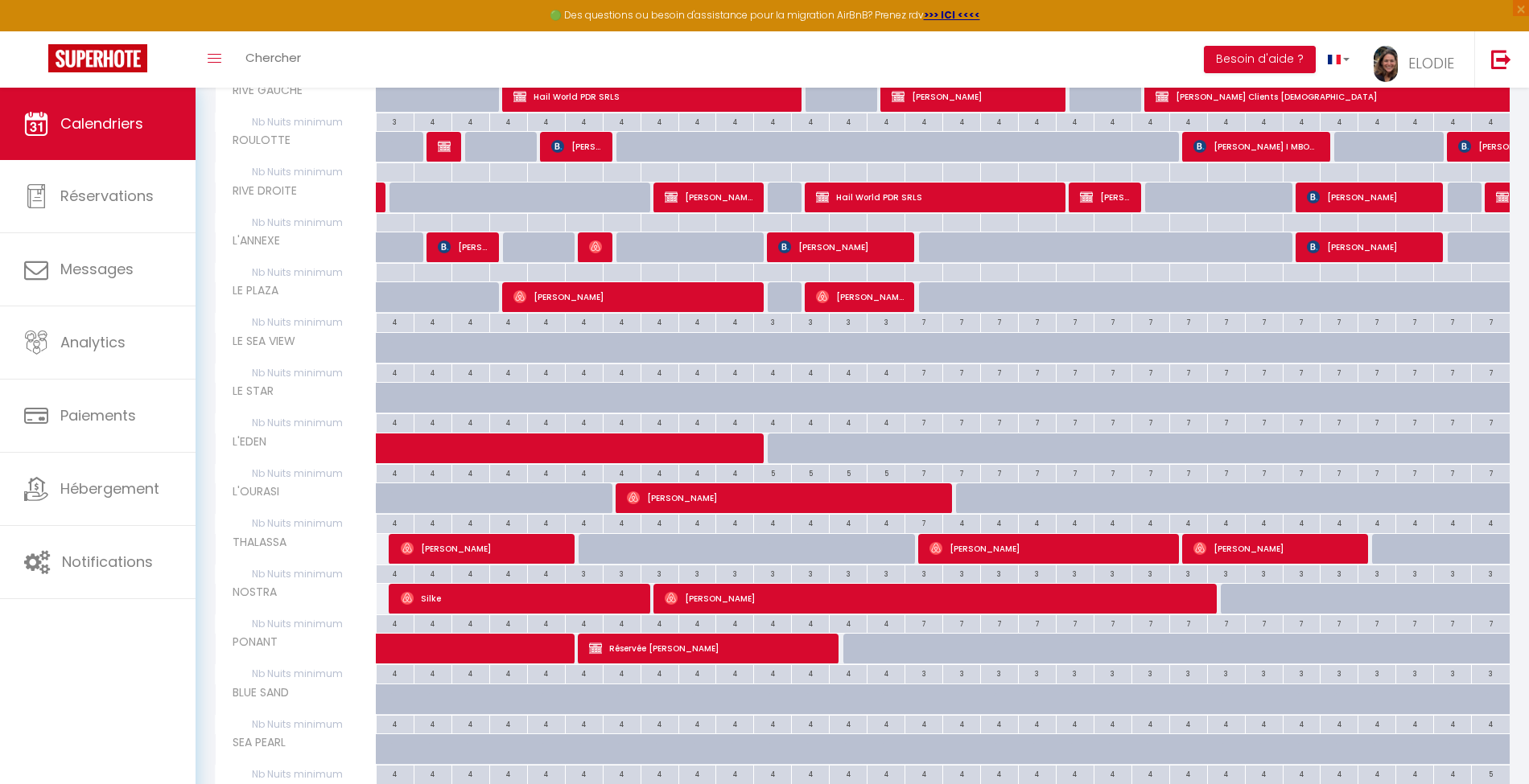
scroll to position [236, 0]
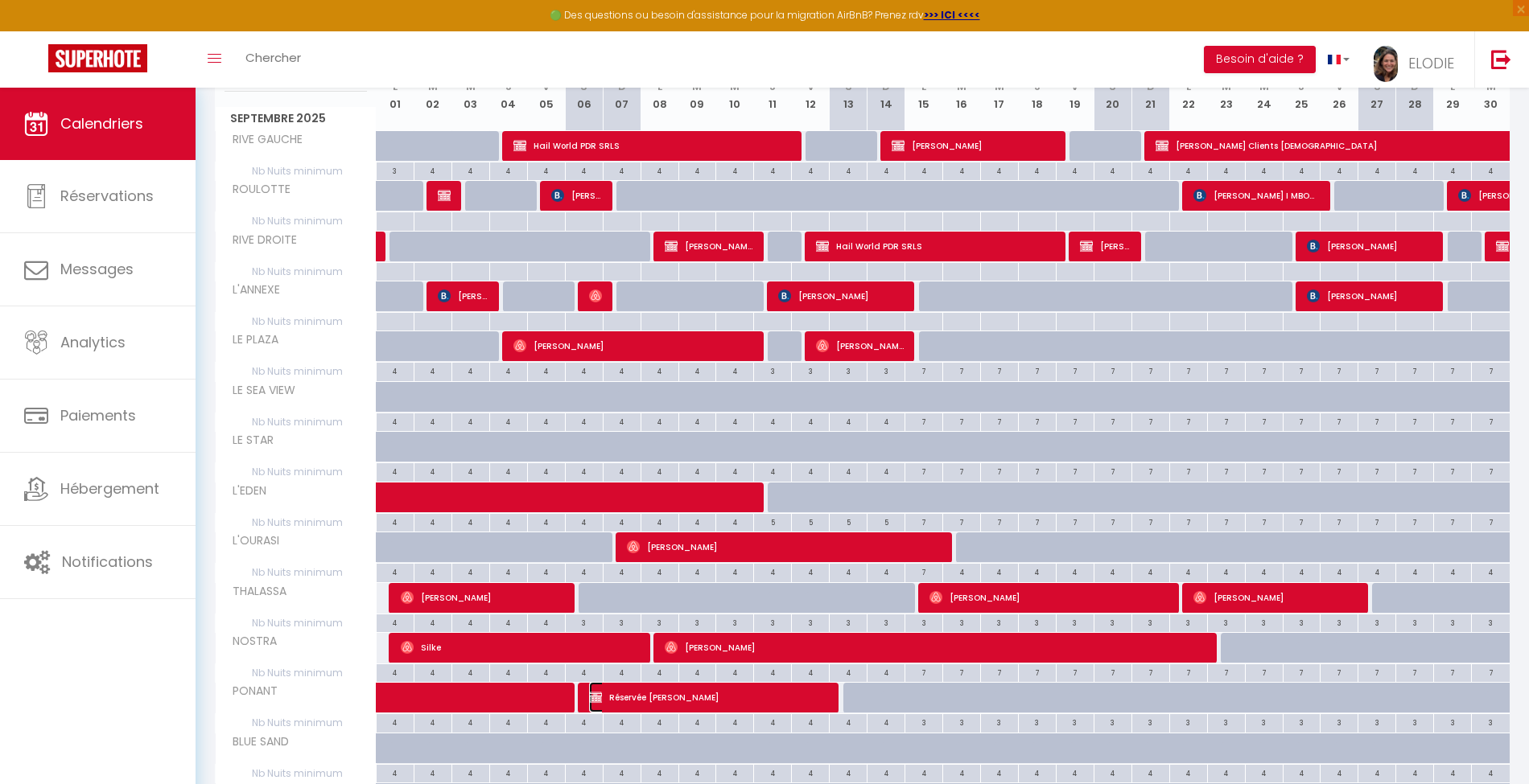
click at [714, 692] on span "Réservée [PERSON_NAME]" at bounding box center [709, 697] width 240 height 30
select select "OK"
select select "KO"
select select "0"
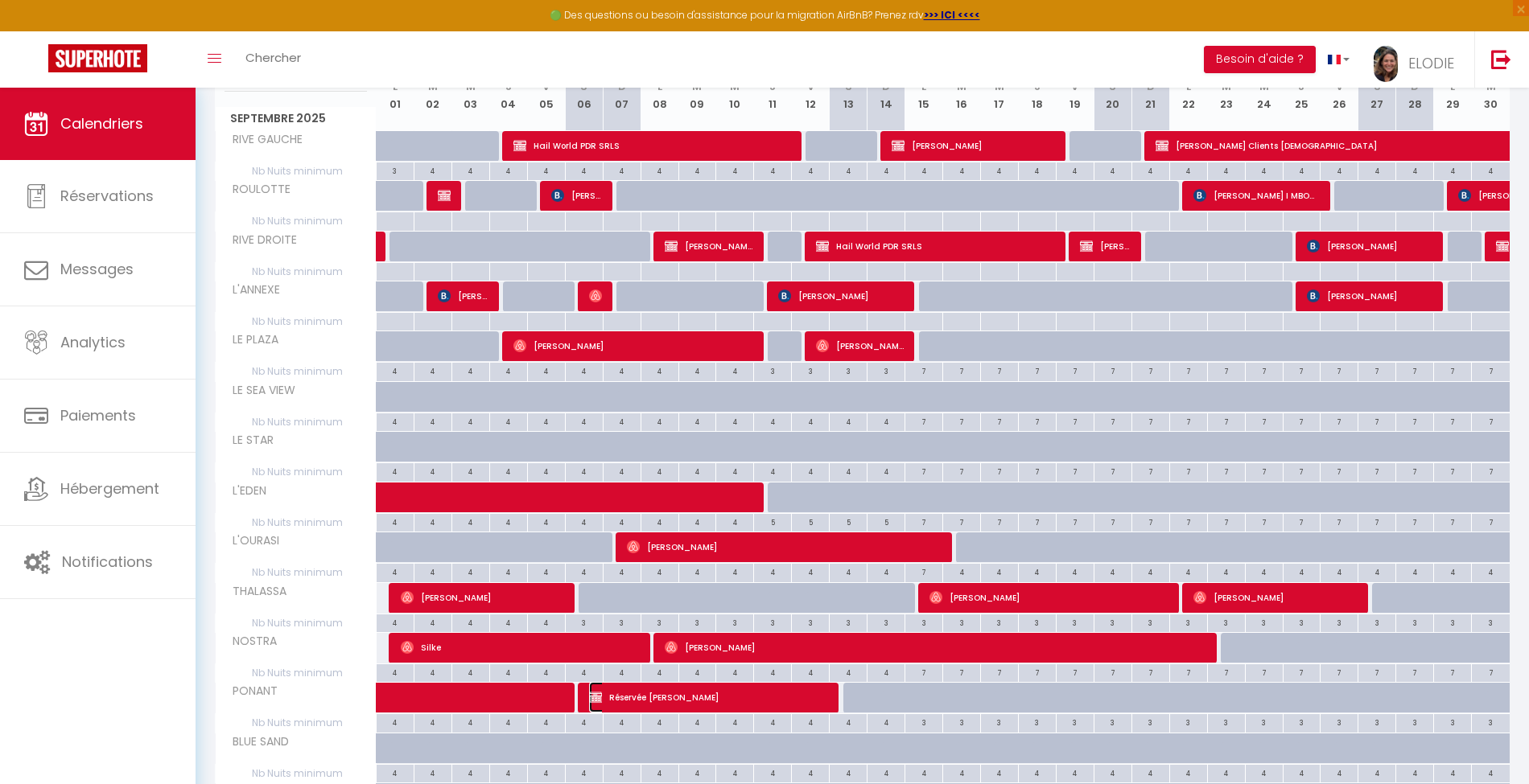
select select "1"
select select
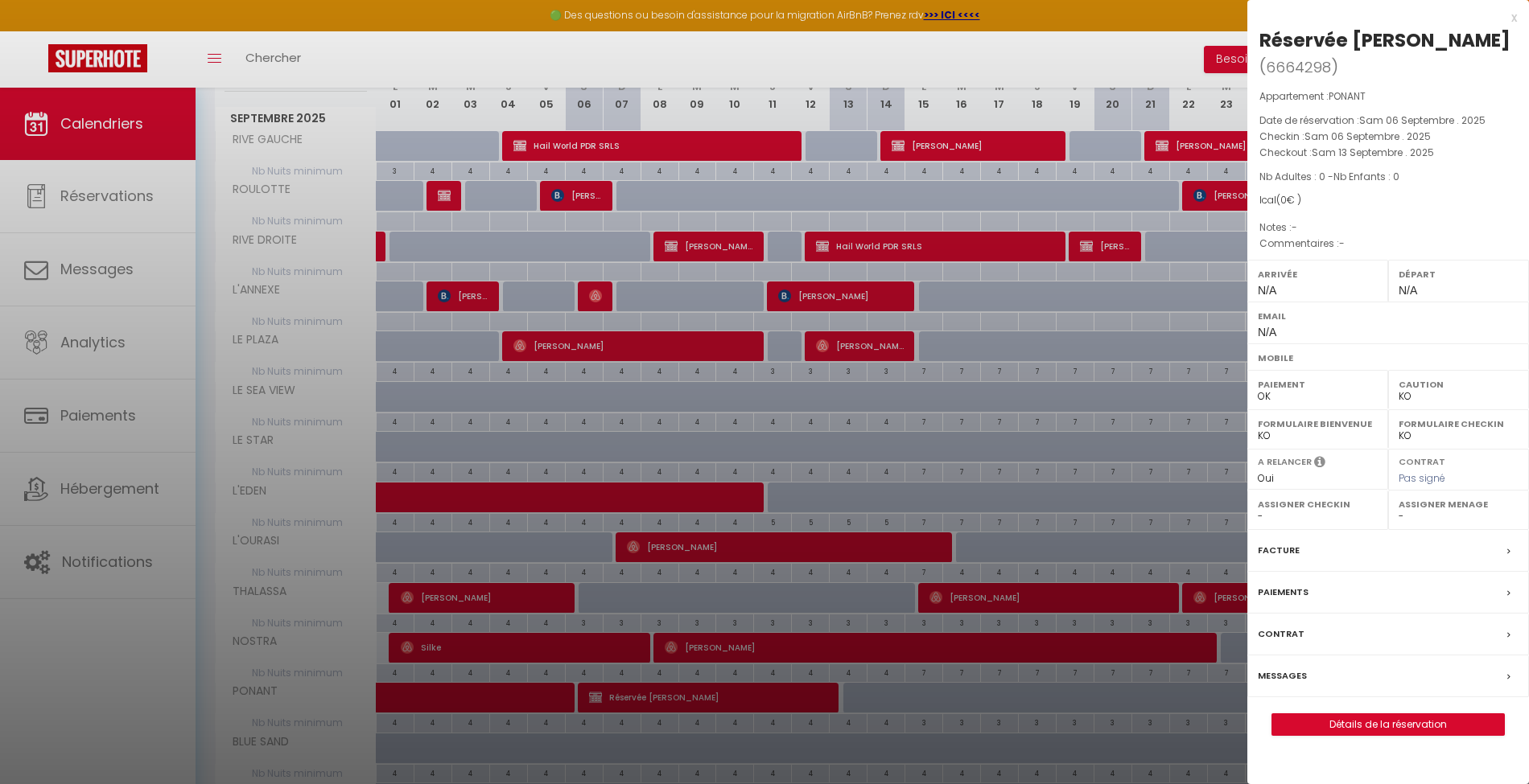
click at [1515, 19] on div "x" at bounding box center [1382, 18] width 270 height 20
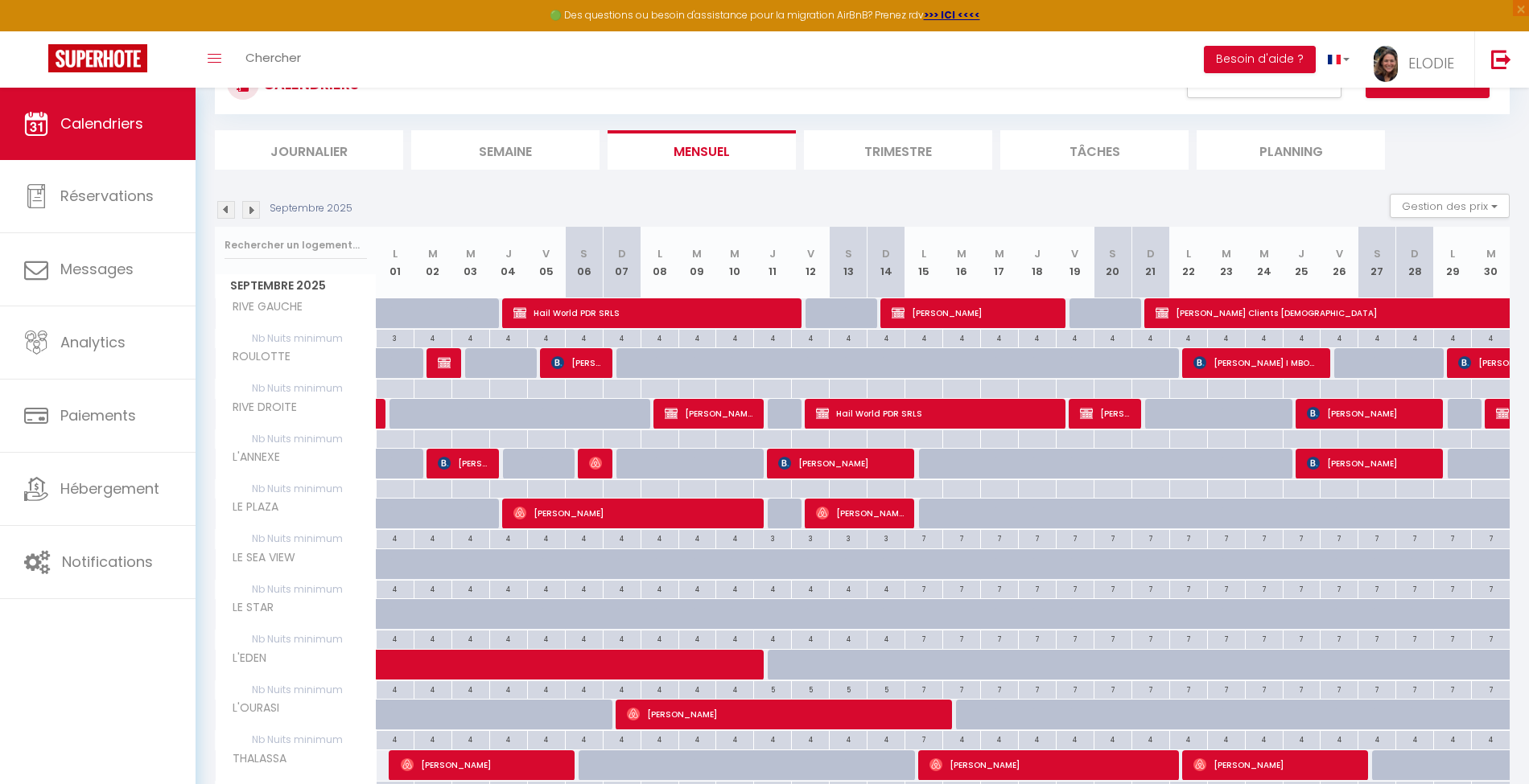
scroll to position [0, 0]
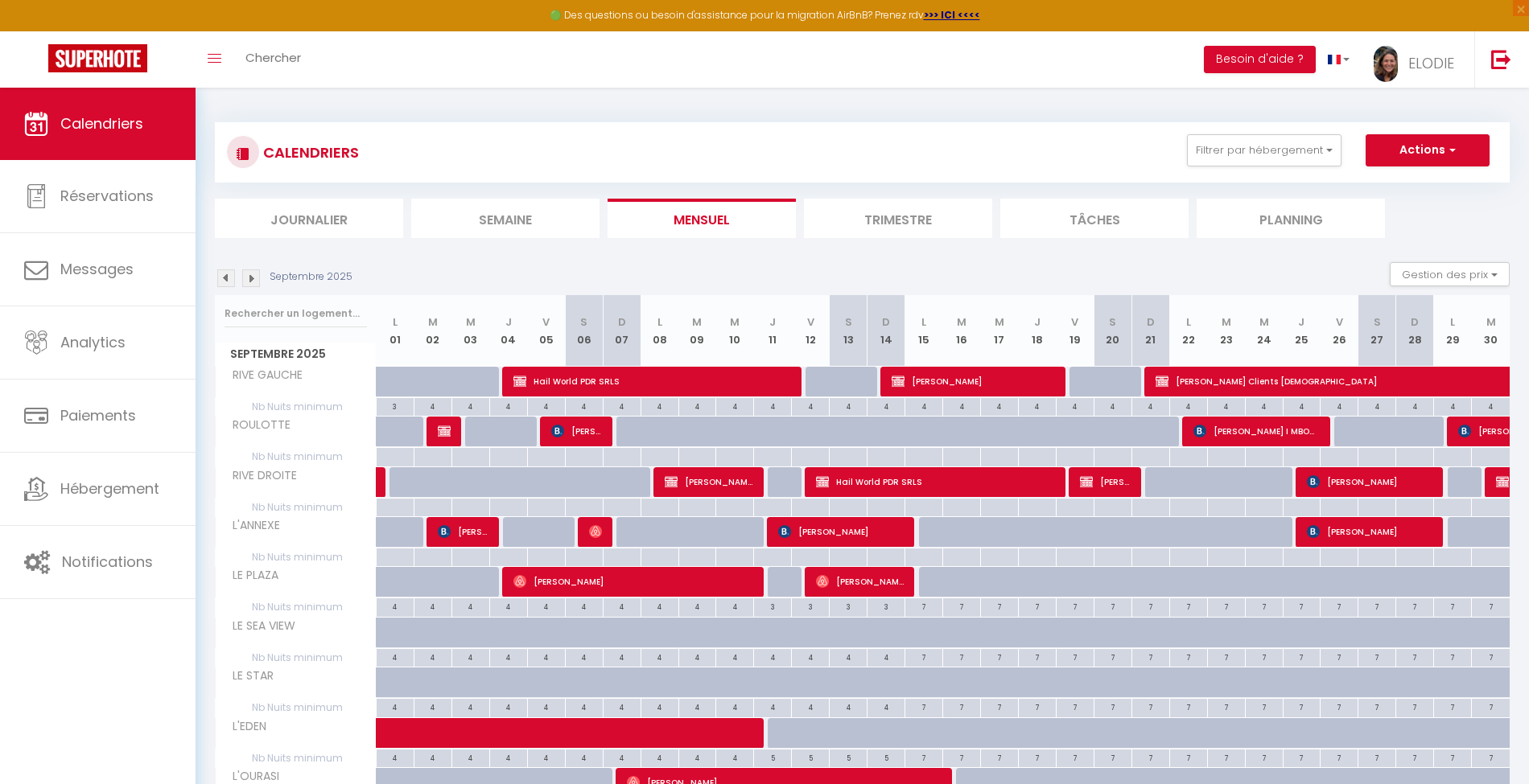
click at [248, 280] on img at bounding box center [251, 279] width 18 height 18
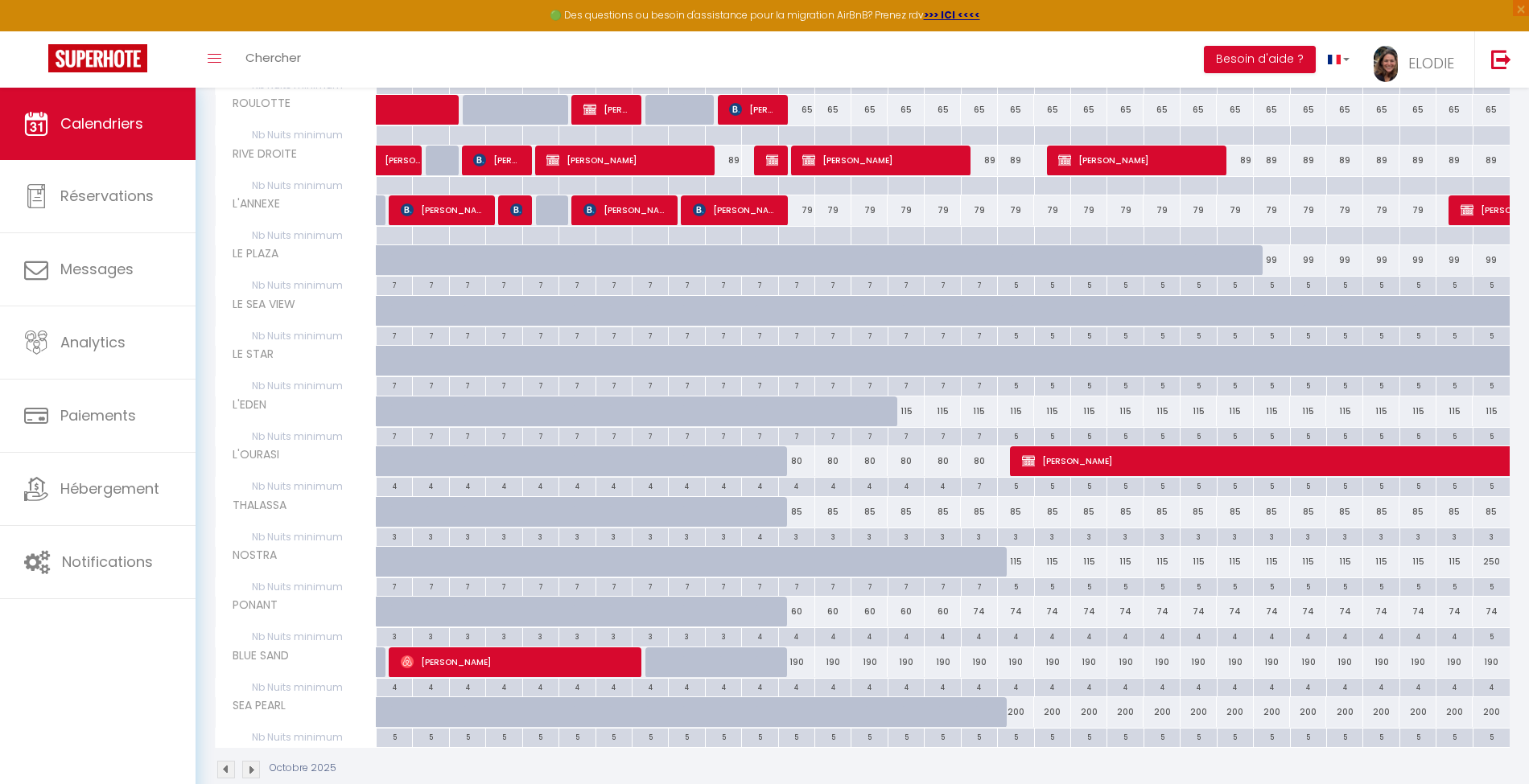
scroll to position [342, 0]
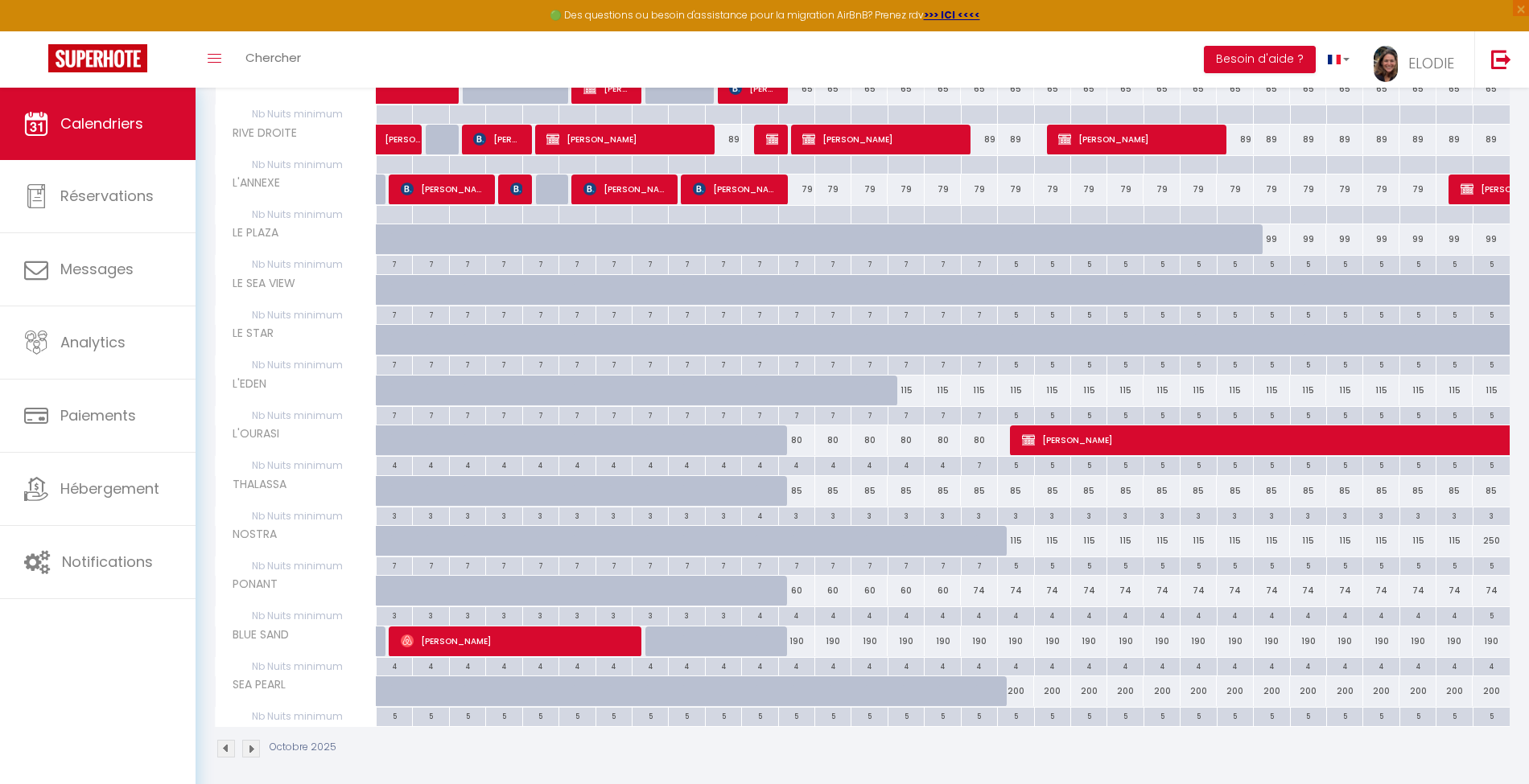
click at [803, 610] on div "4" at bounding box center [797, 615] width 36 height 15
type input "4"
type input "Dim 12 Octobre 2025"
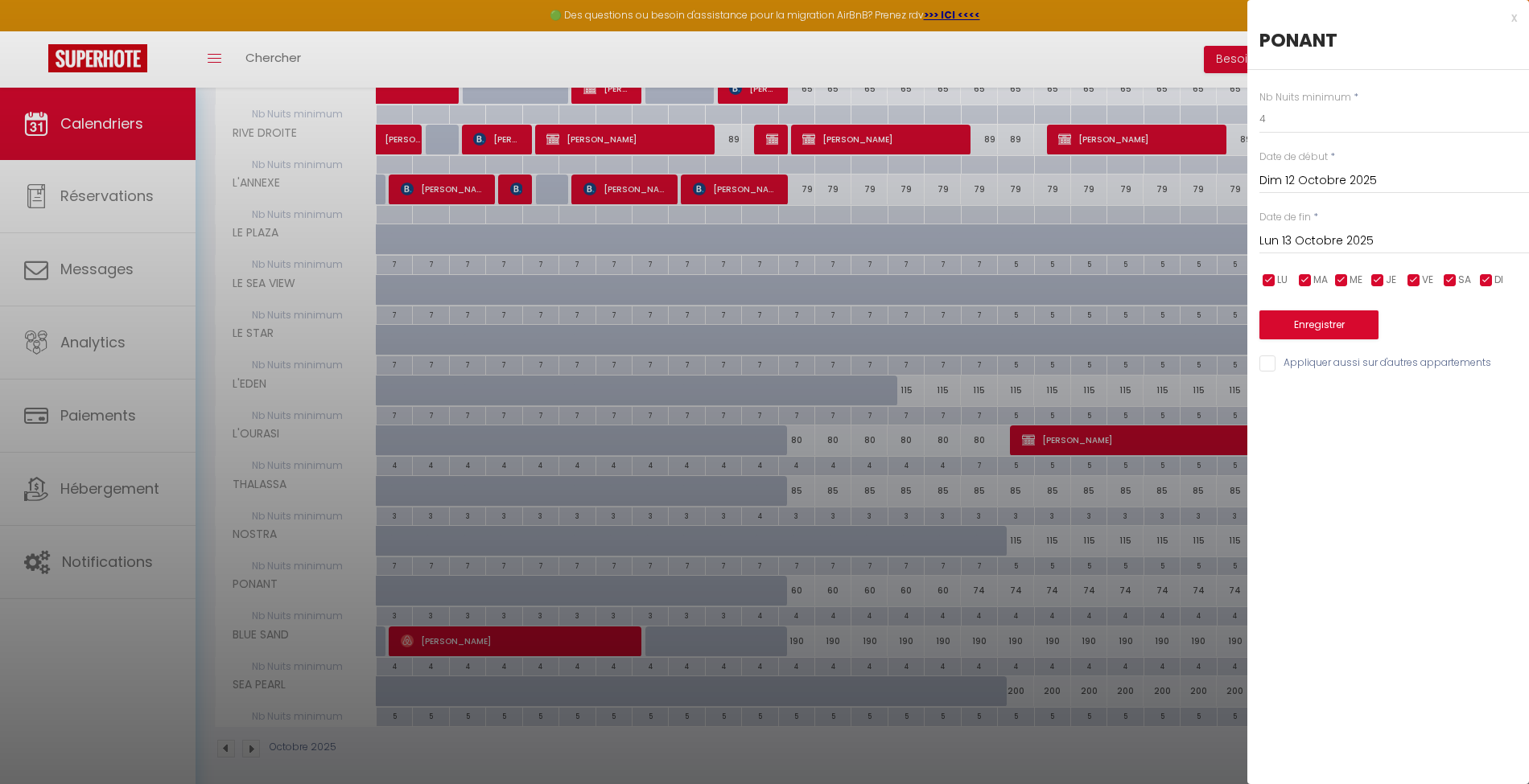
click at [1378, 237] on input "Lun 13 Octobre 2025" at bounding box center [1394, 241] width 270 height 21
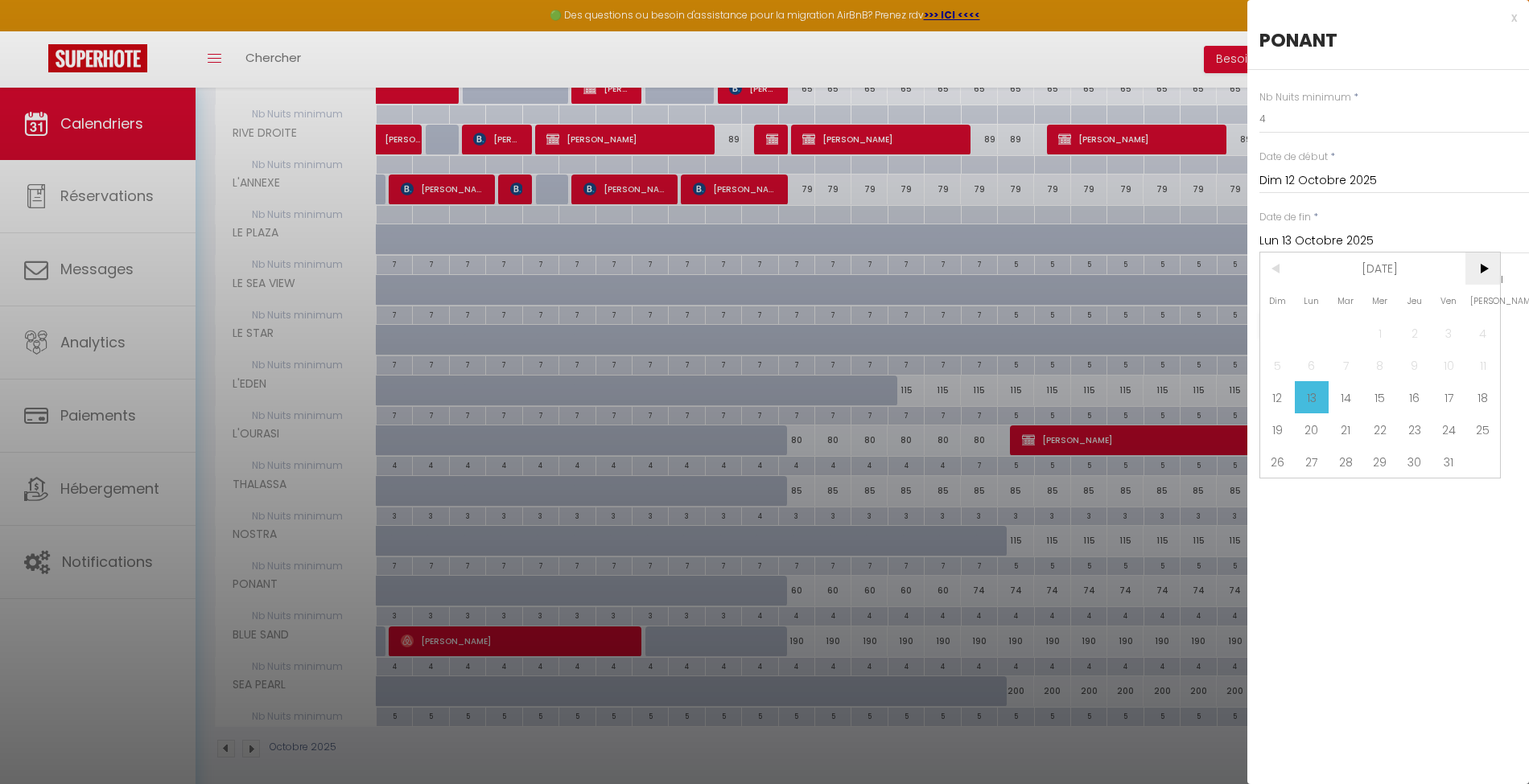
click at [1480, 266] on span ">" at bounding box center [1482, 269] width 35 height 32
click at [1490, 335] on span "1" at bounding box center [1482, 333] width 35 height 32
type input "[DATE]"
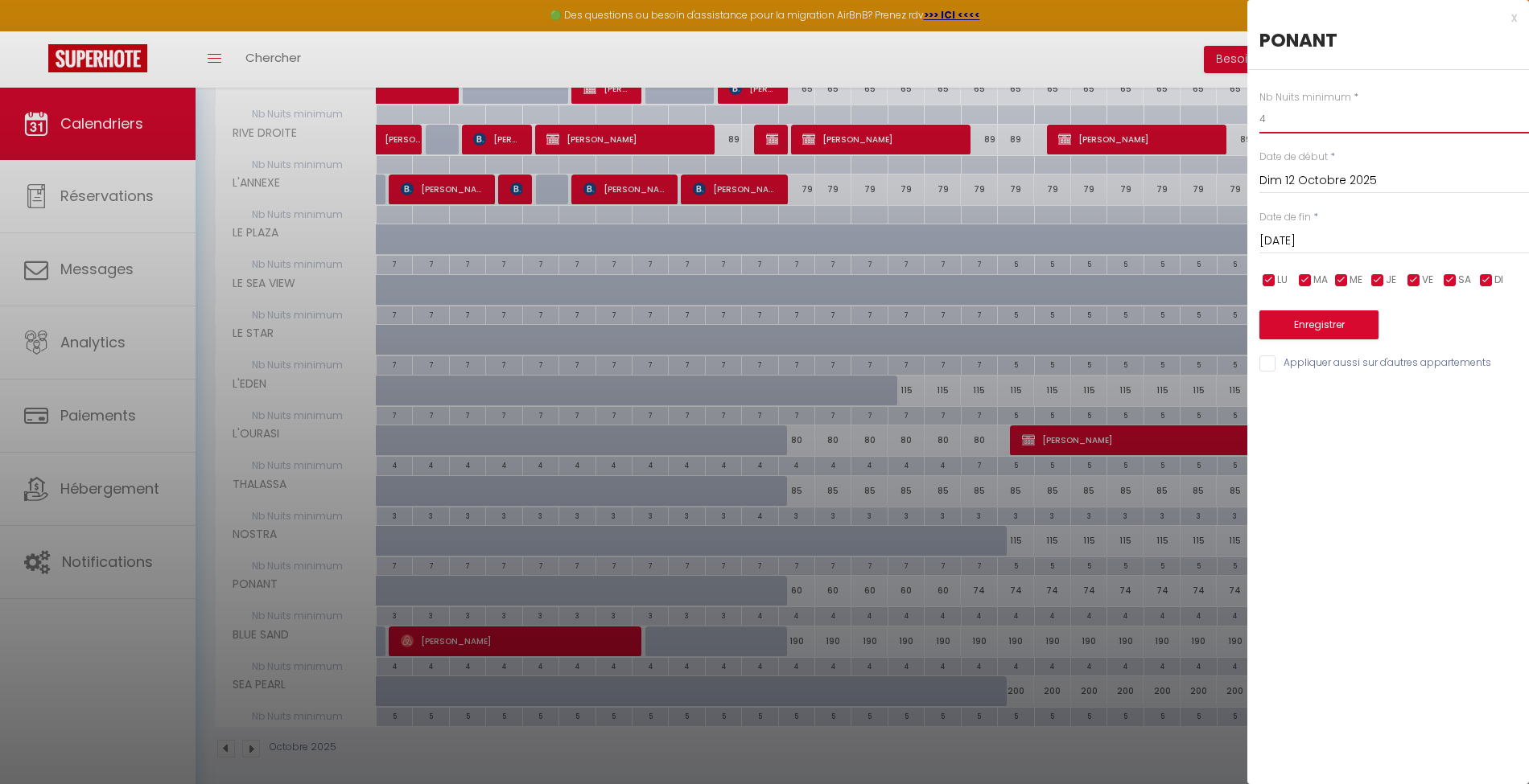
click at [1316, 122] on input "4" at bounding box center [1394, 119] width 270 height 29
type input "3"
click at [1323, 325] on button "Enregistrer" at bounding box center [1318, 325] width 119 height 29
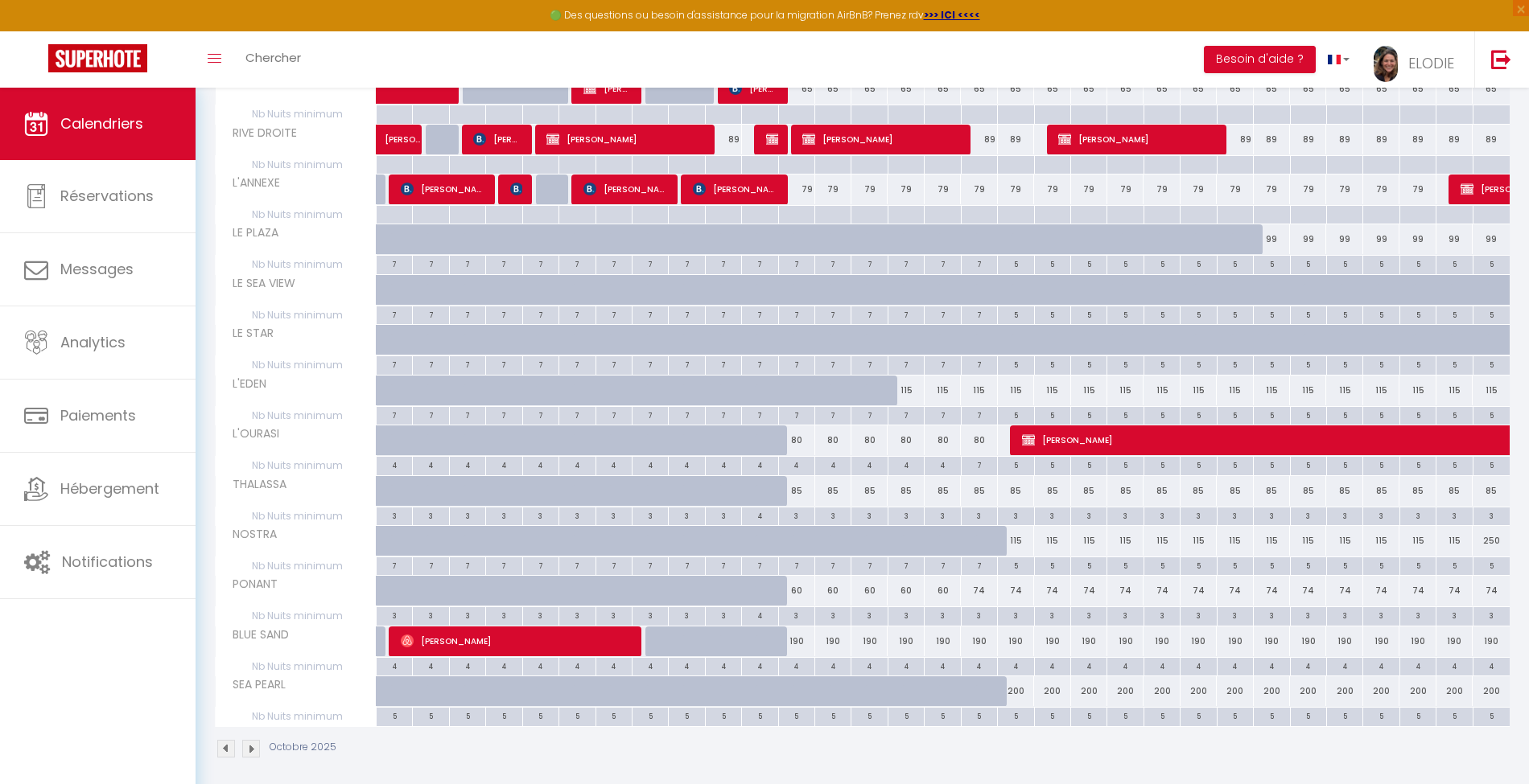
click at [800, 584] on div "60" at bounding box center [796, 590] width 36 height 30
type input "60"
type input "Dim 12 Octobre 2025"
type input "Lun 13 Octobre 2025"
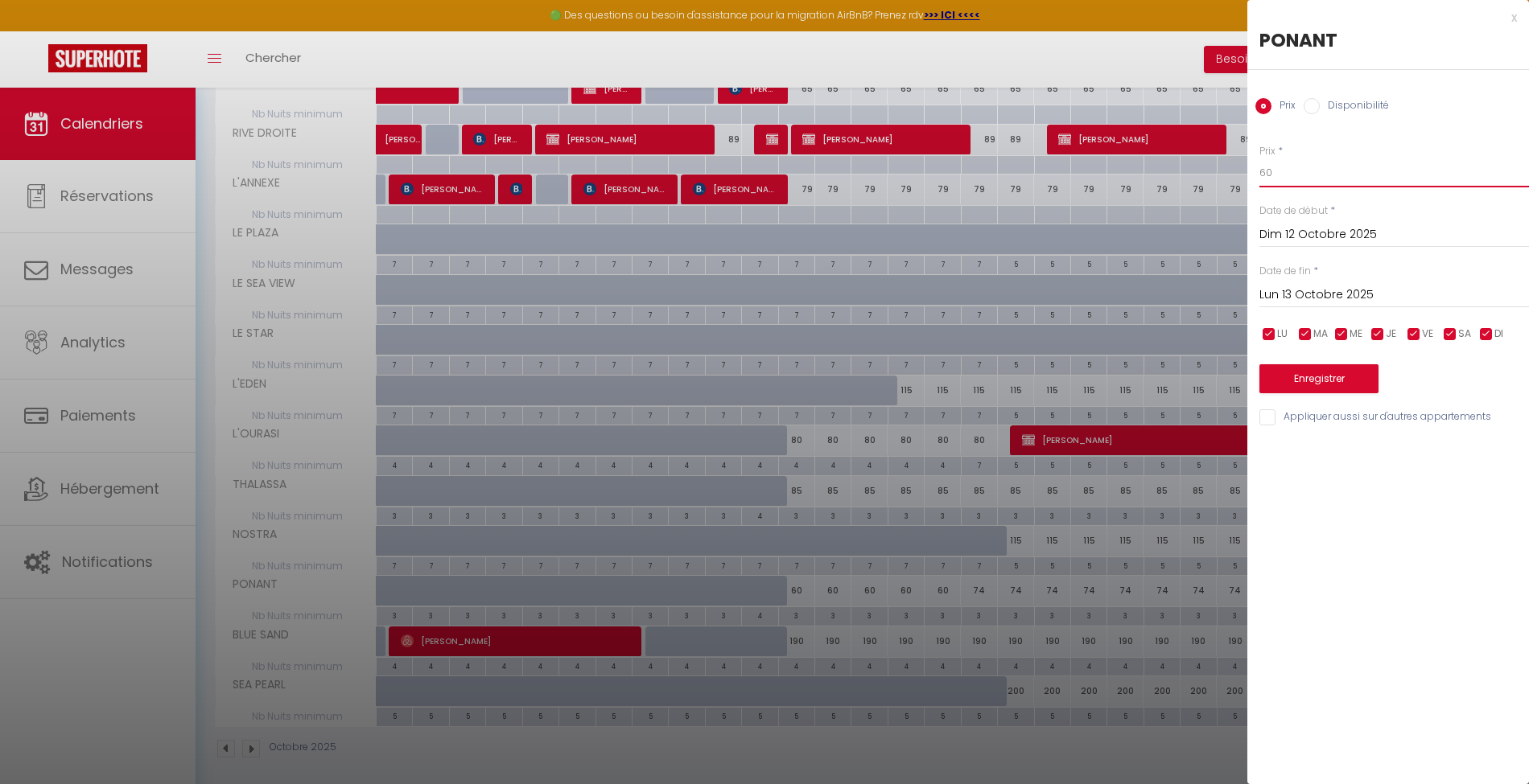
click at [1326, 185] on input "60" at bounding box center [1394, 173] width 270 height 29
type input "65"
click at [1366, 291] on input "Lun 13 Octobre 2025" at bounding box center [1394, 295] width 270 height 21
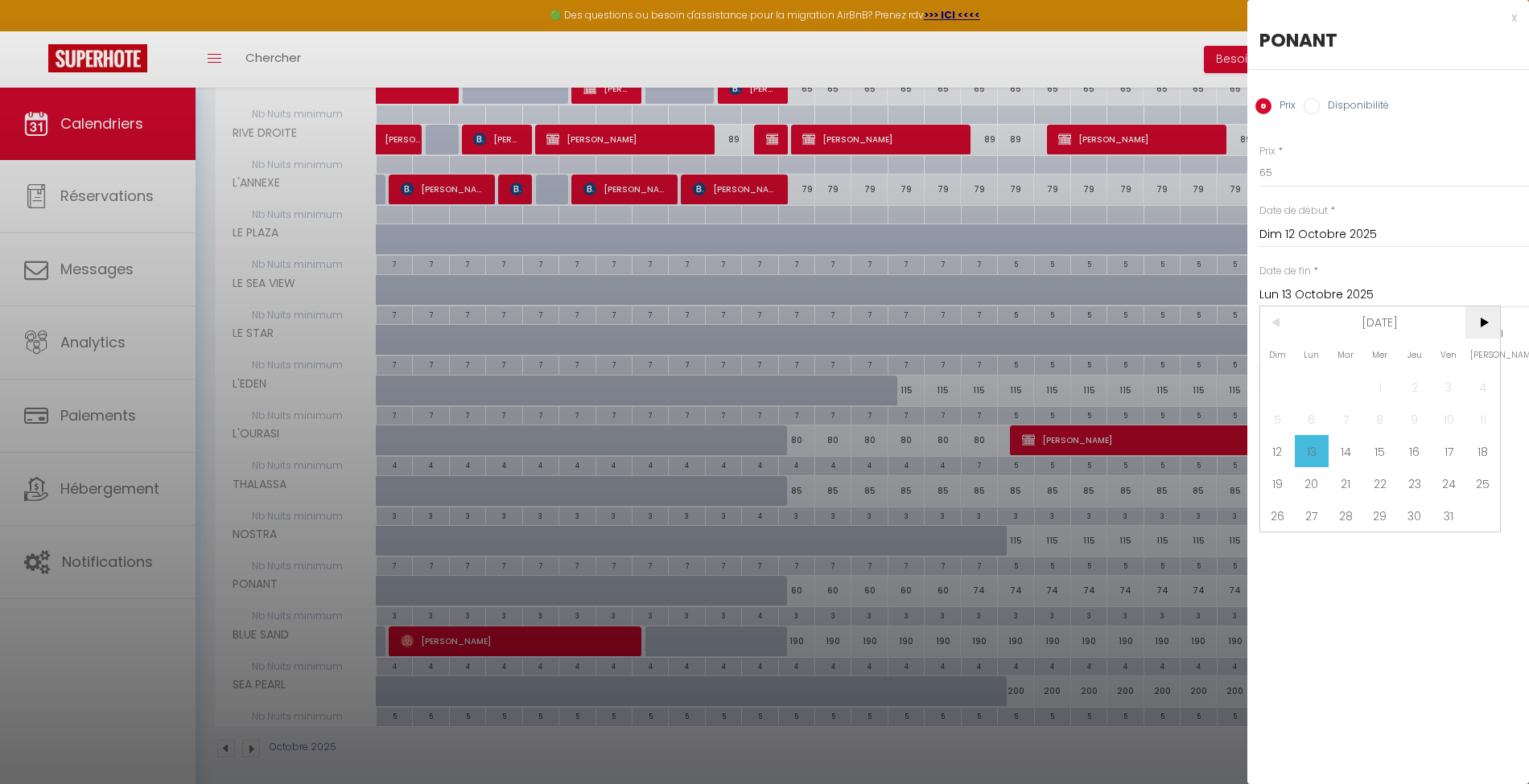
click at [1484, 319] on span ">" at bounding box center [1482, 323] width 35 height 32
click at [1485, 385] on span "1" at bounding box center [1482, 387] width 35 height 32
type input "[DATE]"
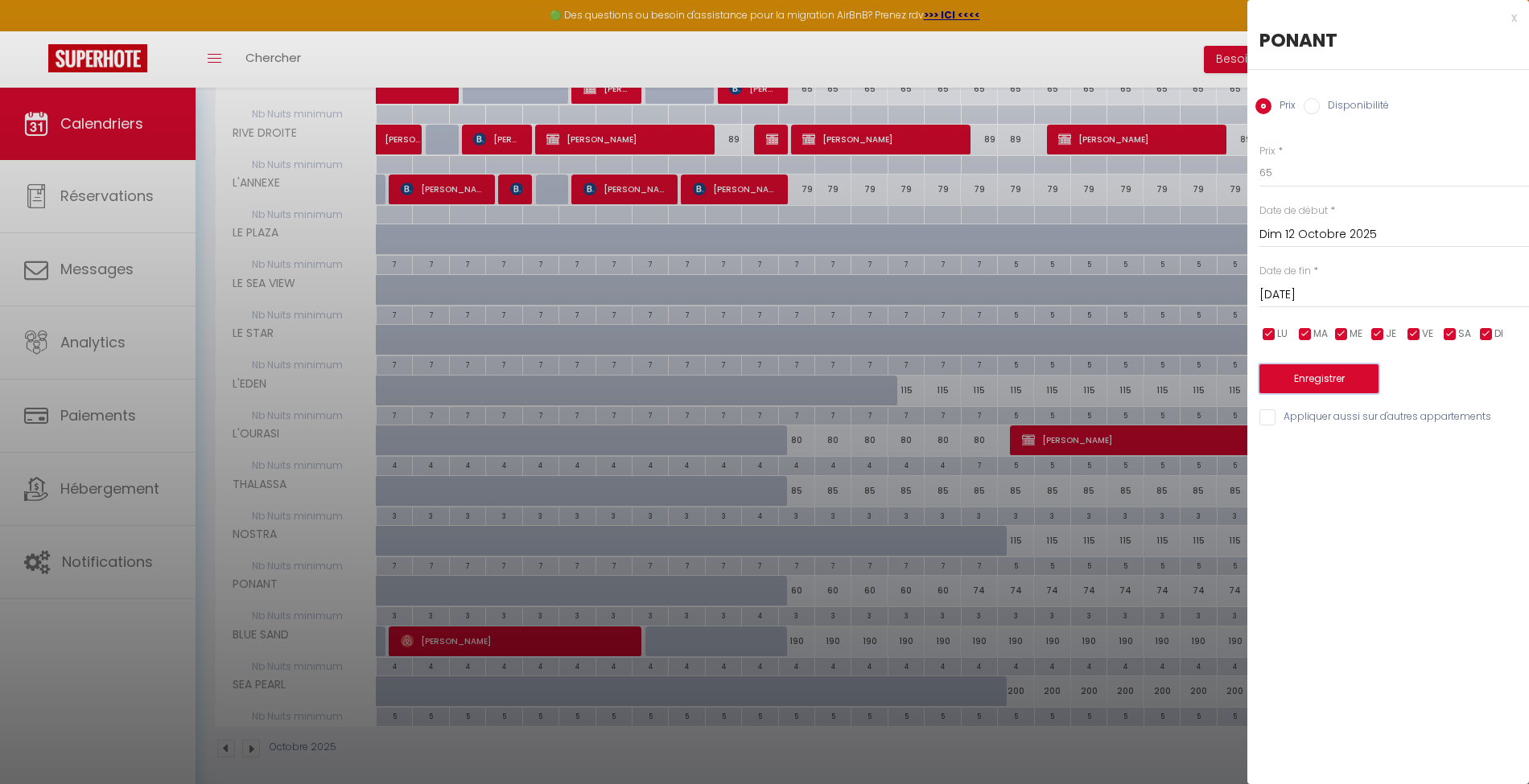
click at [1335, 375] on button "Enregistrer" at bounding box center [1318, 379] width 119 height 29
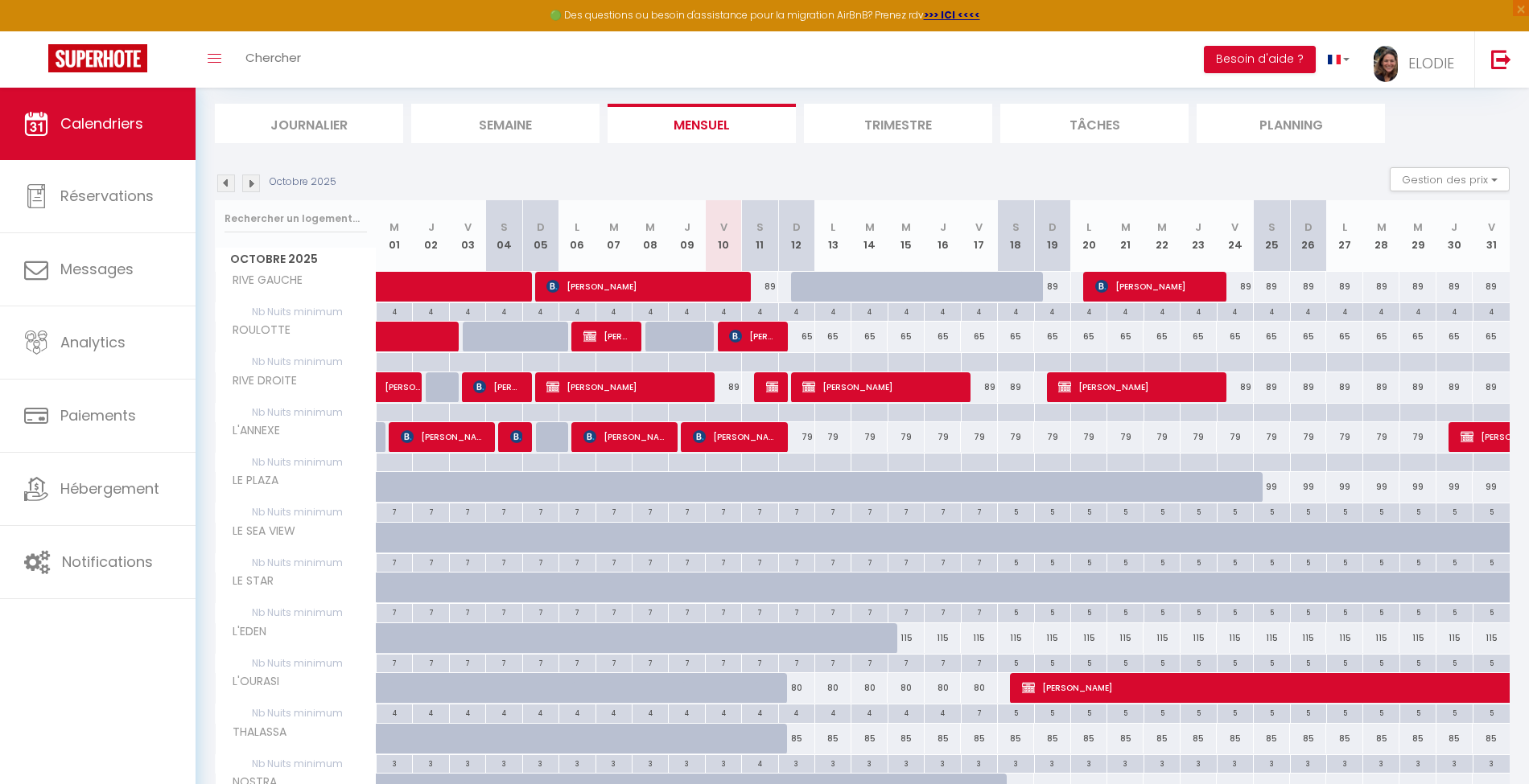
scroll to position [0, 0]
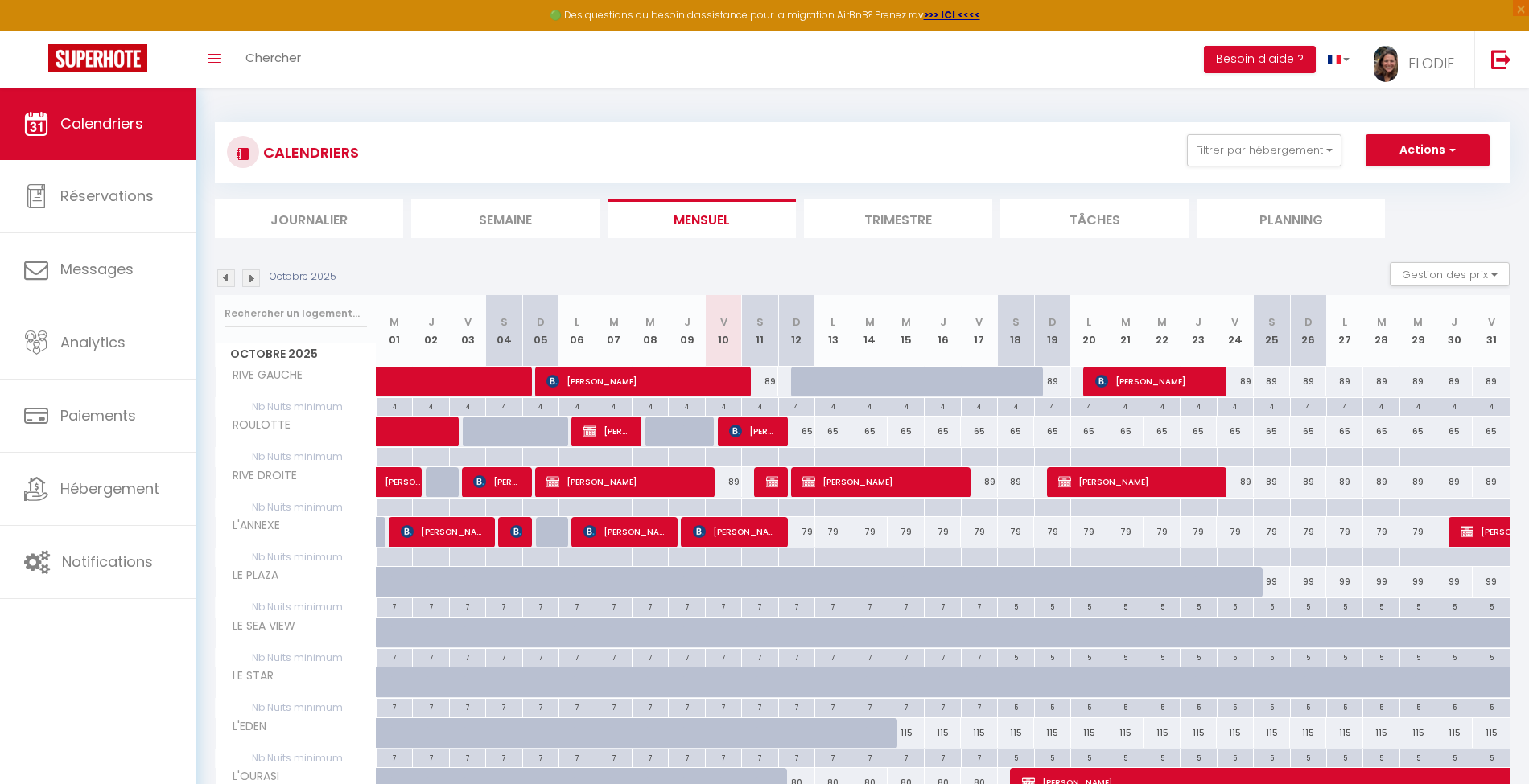
click at [223, 278] on img at bounding box center [226, 279] width 18 height 18
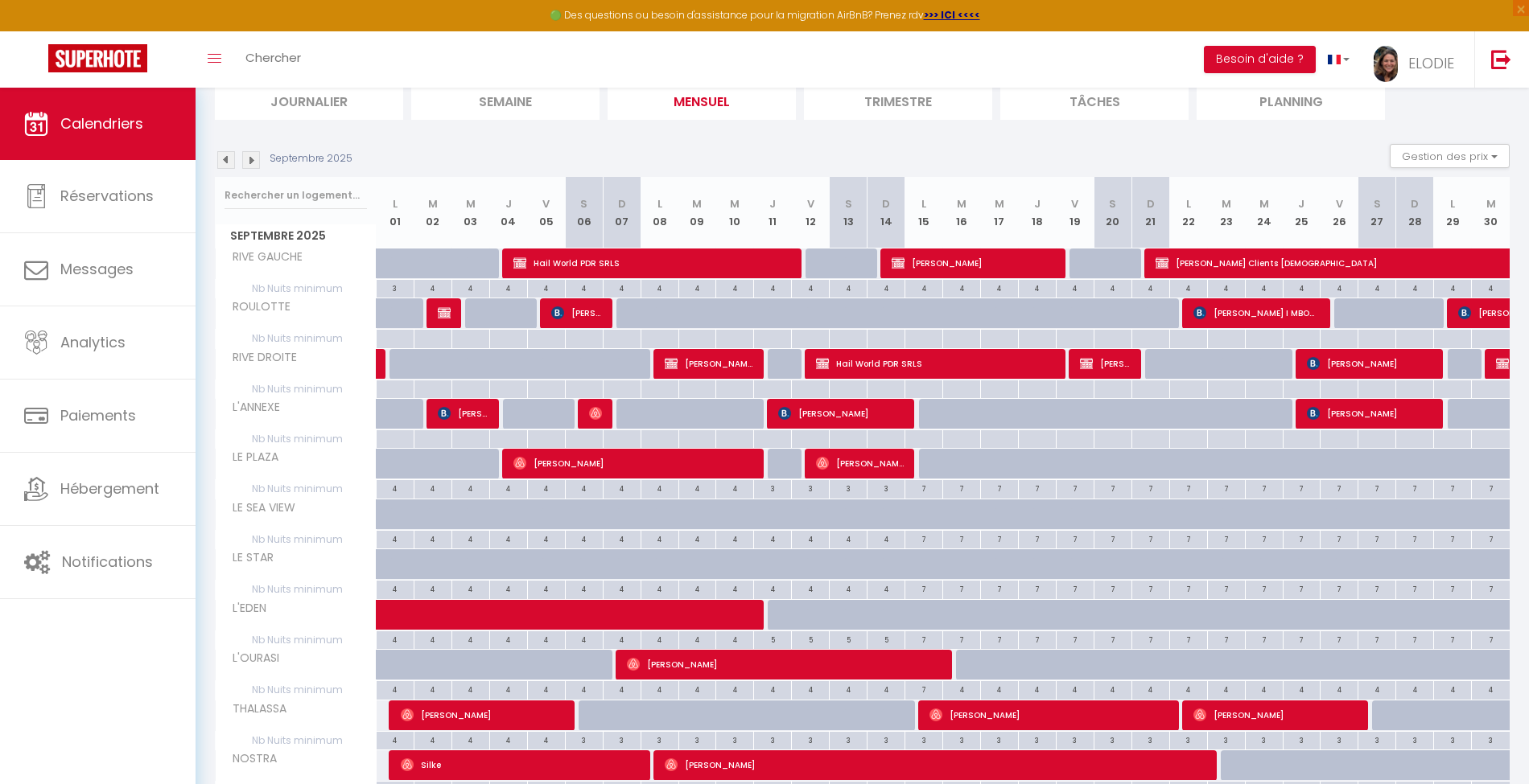
scroll to position [214, 0]
